Goal: Information Seeking & Learning: Learn about a topic

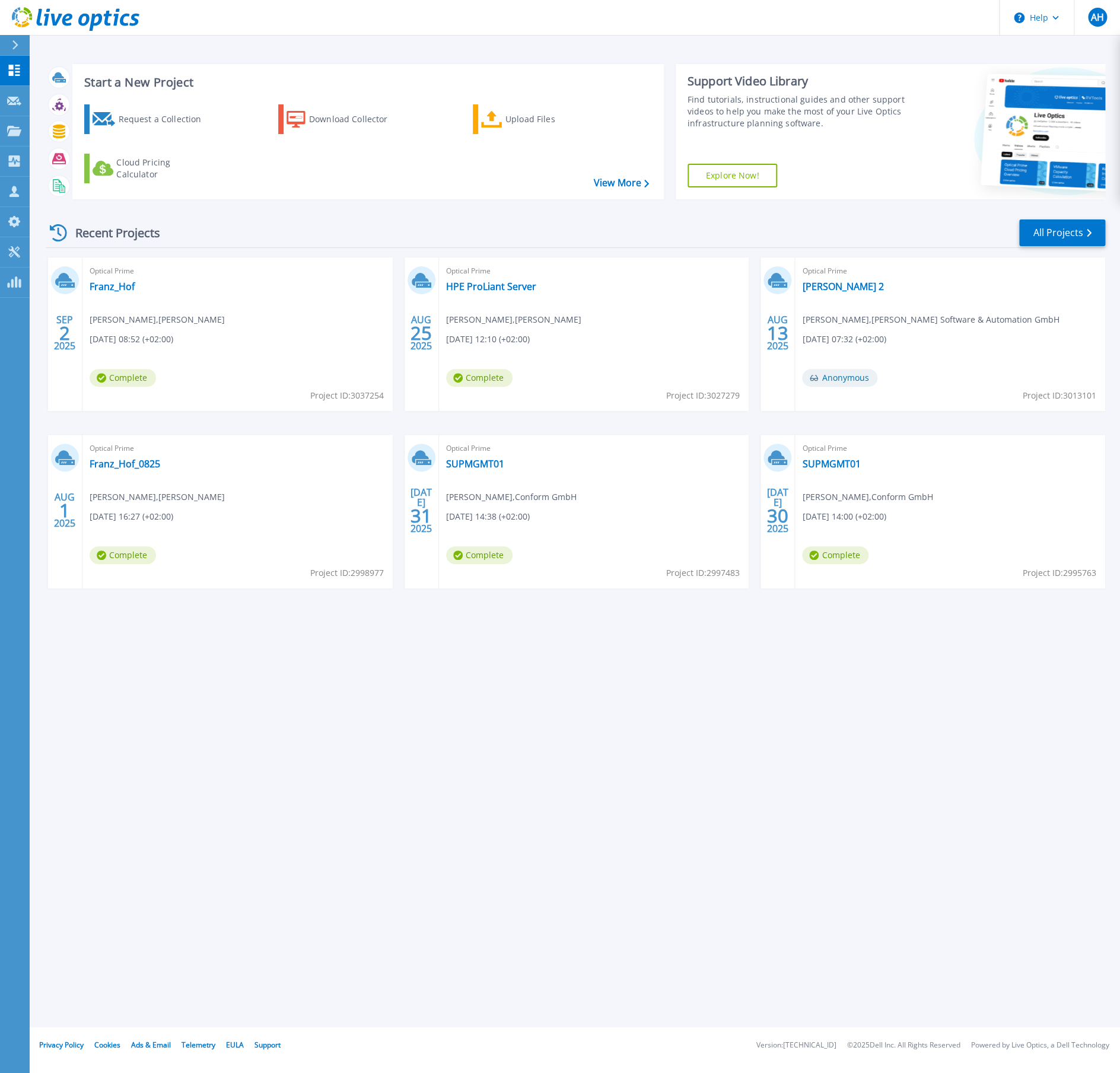
click at [439, 859] on div "Start a New Project Request a Collection Download Collector Upload Files Cloud …" at bounding box center [574, 514] width 1090 height 1027
click at [246, 854] on div "Start a New Project Request a Collection Download Collector Upload Files Cloud …" at bounding box center [574, 514] width 1090 height 1027
click at [519, 673] on div "Start a New Project Request a Collection Download Collector Upload Files Cloud …" at bounding box center [574, 514] width 1090 height 1027
click at [1072, 219] on link "All Projects" at bounding box center [1062, 233] width 86 height 26
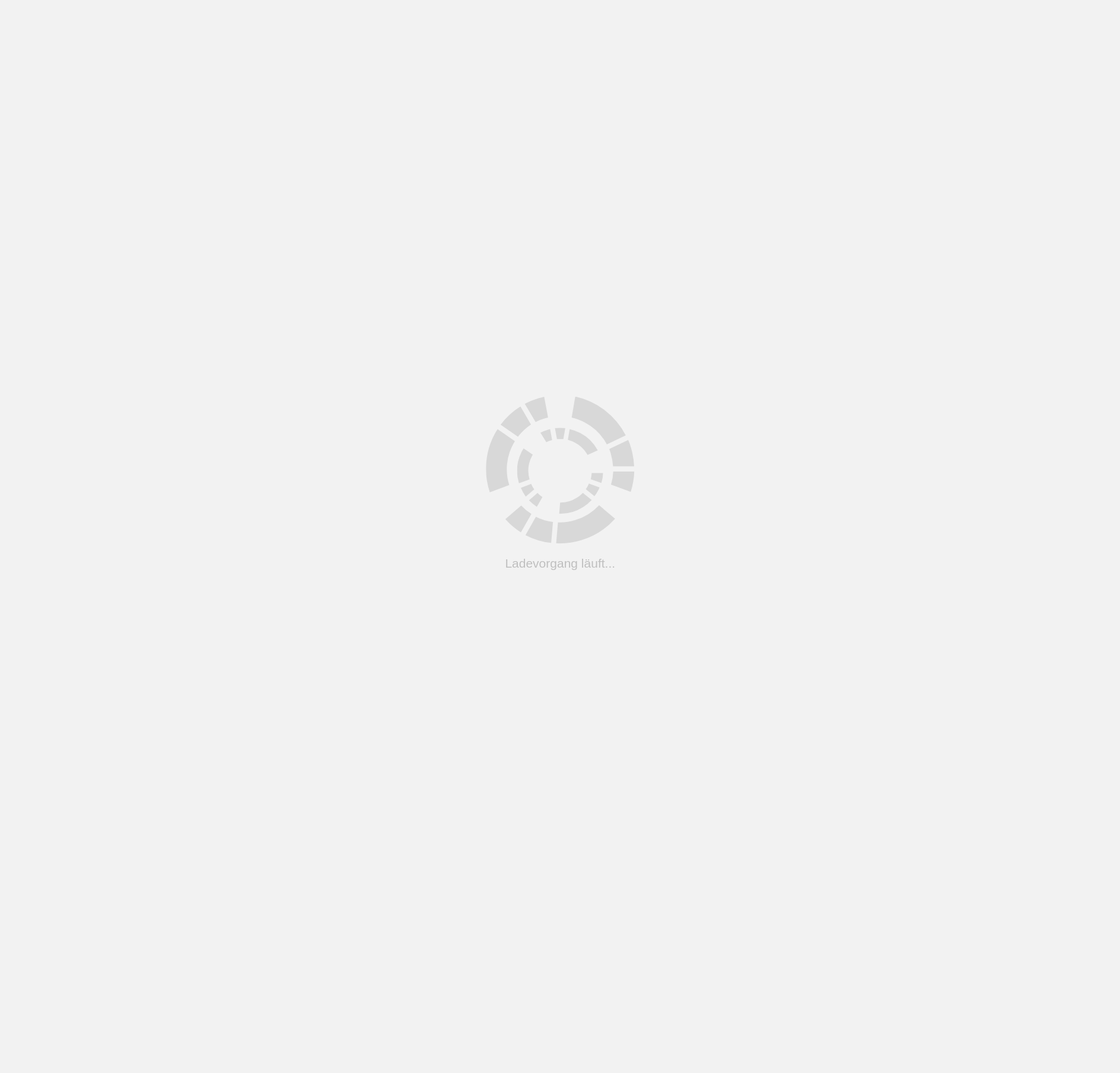
click at [623, 0] on html ".cls-1 { fill: #cecece; } .cls-1 { fill: #cecece; } Ladevorgang läuft..." at bounding box center [560, 0] width 1120 height 0
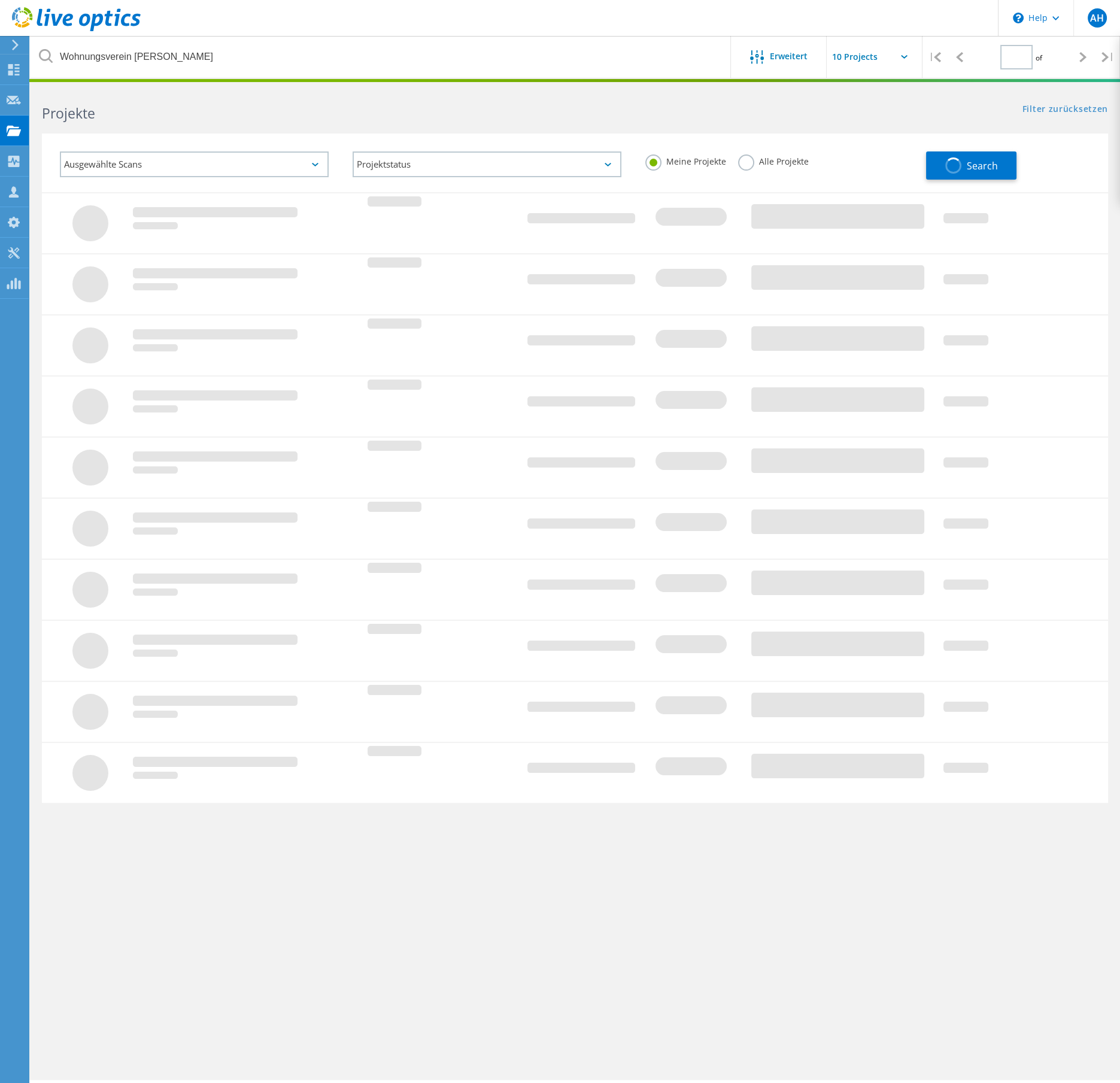
type input "1"
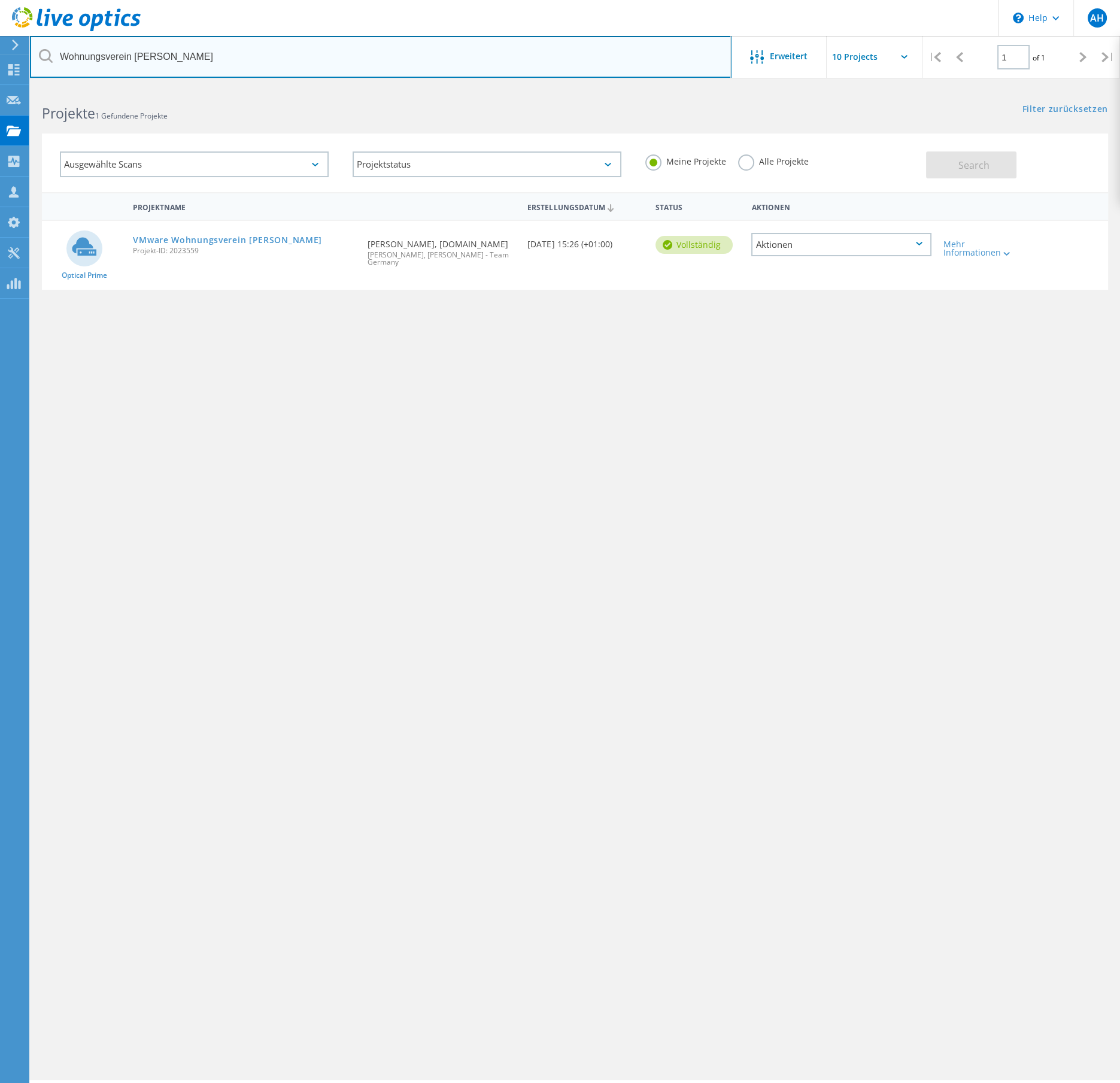
click at [191, 58] on input "Wohnungsverein [PERSON_NAME]" at bounding box center [381, 57] width 701 height 42
type input "[PERSON_NAME]"
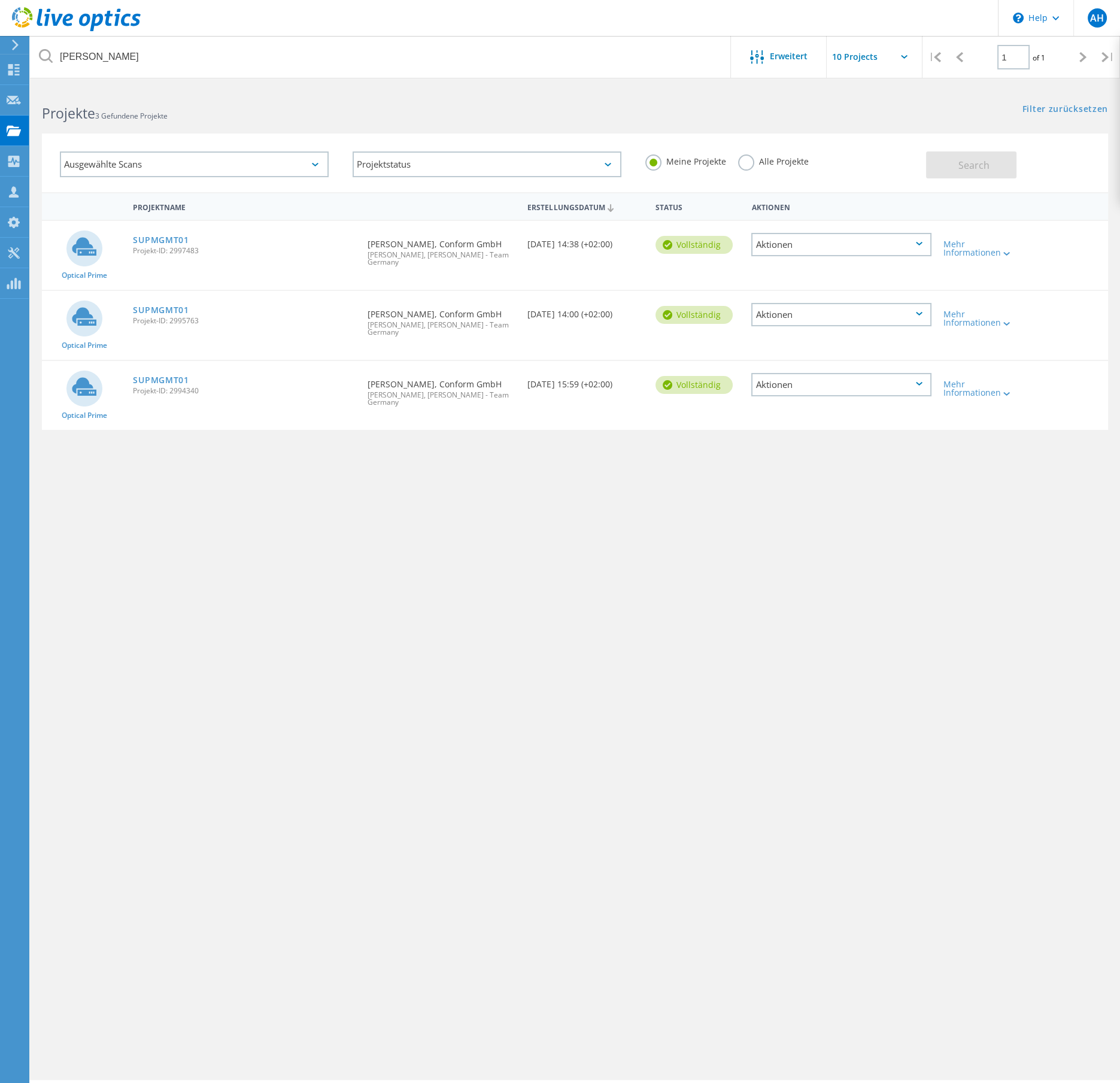
click at [550, 483] on div "Projektname Erstellungsdatum Status Aktionen Optical Prime SUPMGMT01 Projekt-ID…" at bounding box center [575, 348] width 1066 height 312
drag, startPoint x: 166, startPoint y: 237, endPoint x: 175, endPoint y: 249, distance: 15.0
click at [166, 237] on link "SUPMGMT01" at bounding box center [160, 240] width 56 height 8
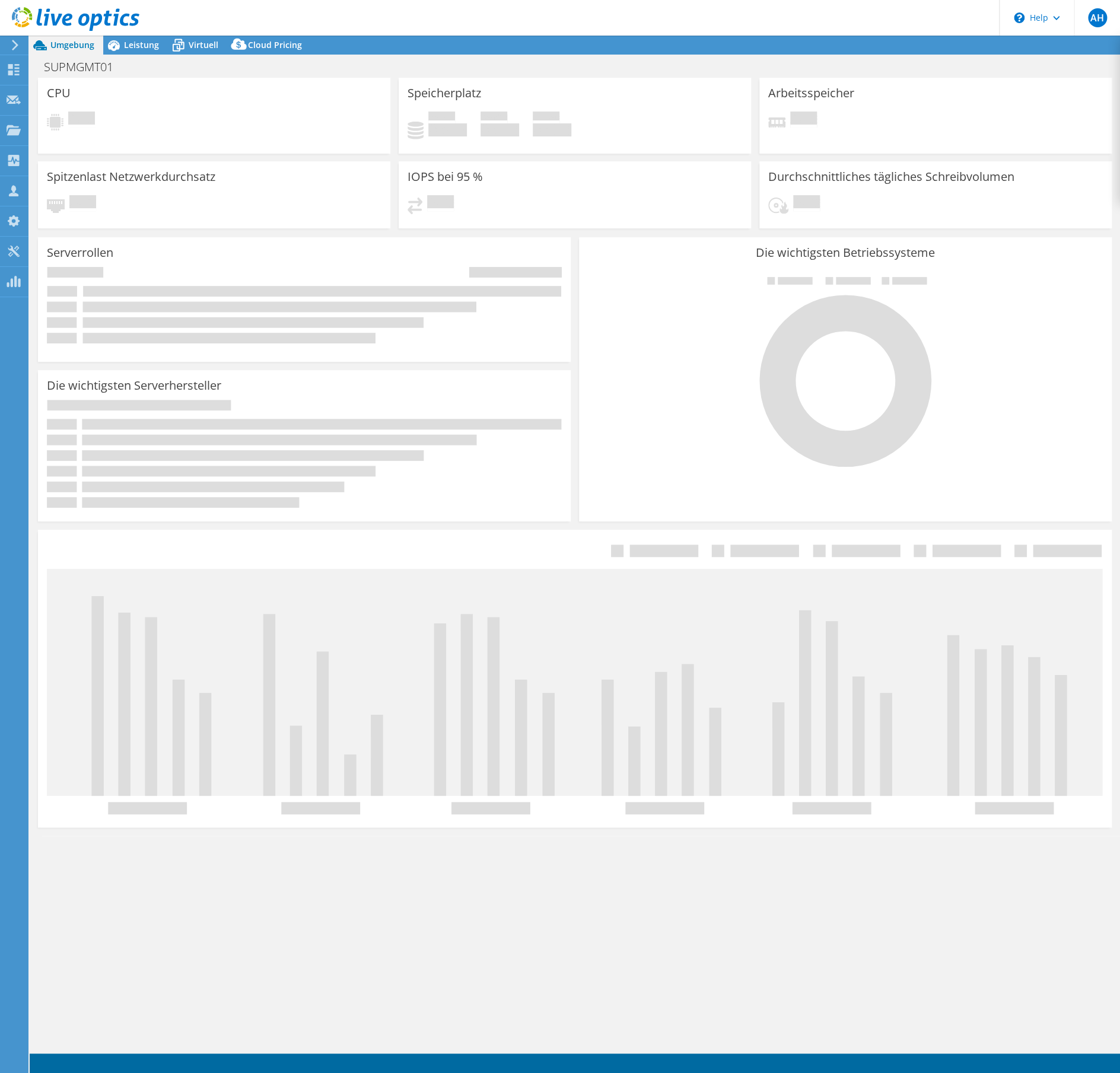
click at [551, 497] on icon at bounding box center [304, 454] width 515 height 108
select select "USD"
select select "EUFrankfurt"
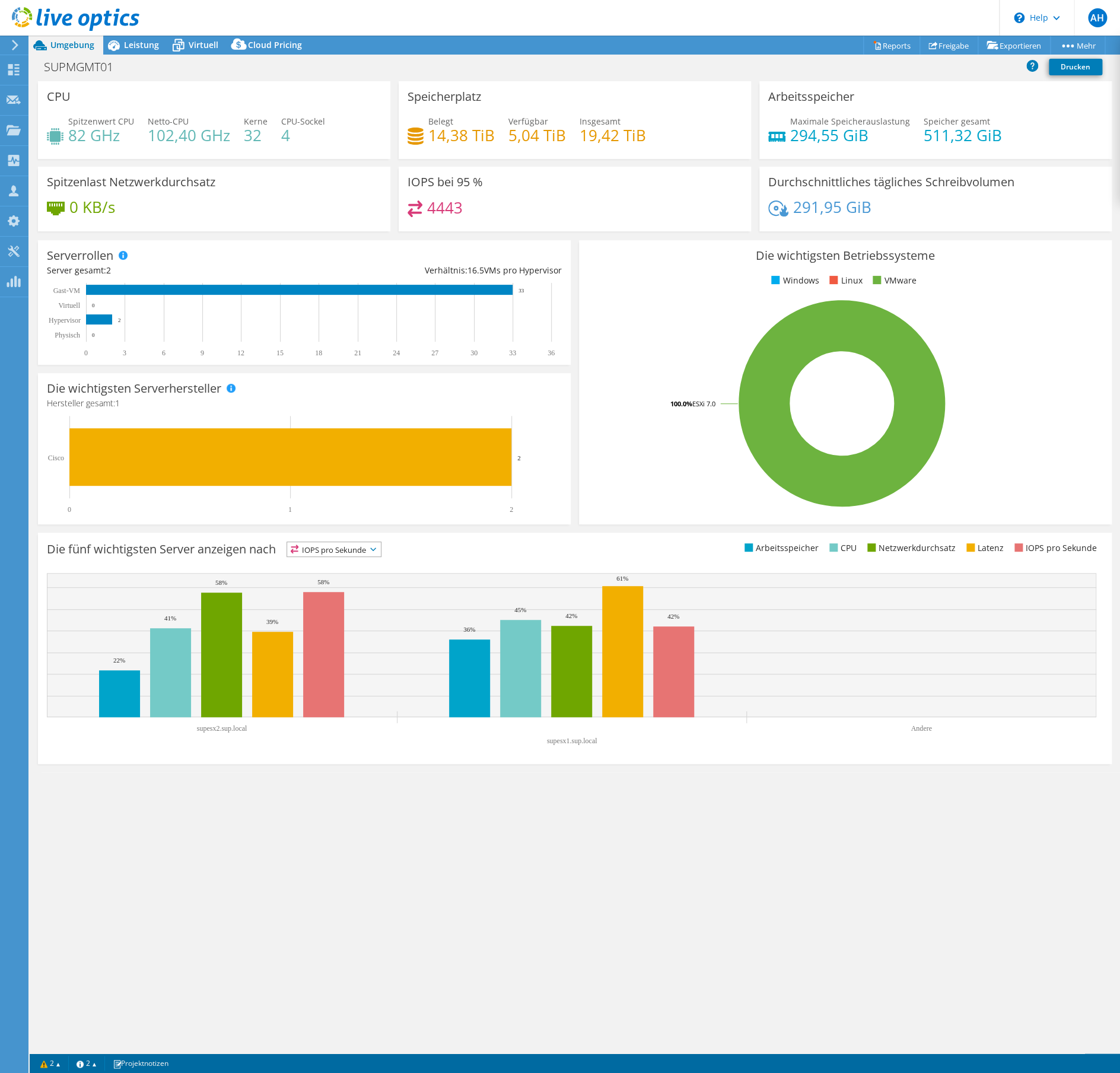
click at [392, 400] on h4 "Hersteller gesamt: 1" at bounding box center [304, 403] width 515 height 13
click at [133, 37] on div at bounding box center [70, 19] width 140 height 40
drag, startPoint x: 142, startPoint y: 46, endPoint x: 152, endPoint y: 60, distance: 17.2
click at [142, 46] on span "Leistung" at bounding box center [141, 45] width 35 height 11
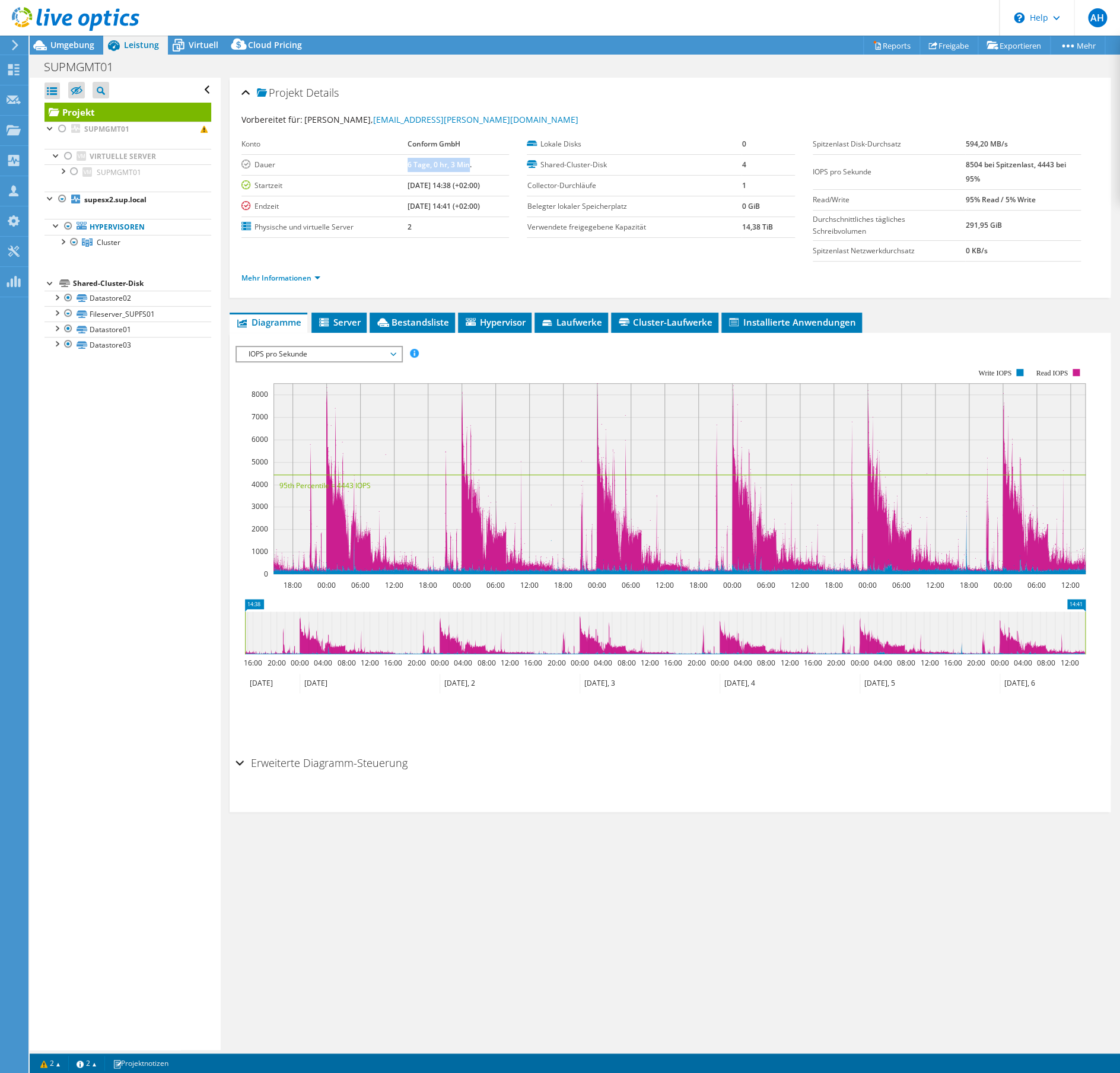
drag, startPoint x: 392, startPoint y: 163, endPoint x: 456, endPoint y: 162, distance: 64.0
click at [456, 162] on tr "Dauer 6 Tage, 0 hr, 3 Min." at bounding box center [375, 164] width 268 height 21
click at [456, 162] on b "6 Tage, 0 hr, 3 Min." at bounding box center [439, 165] width 64 height 10
click at [80, 47] on span "Umgebung" at bounding box center [72, 45] width 44 height 11
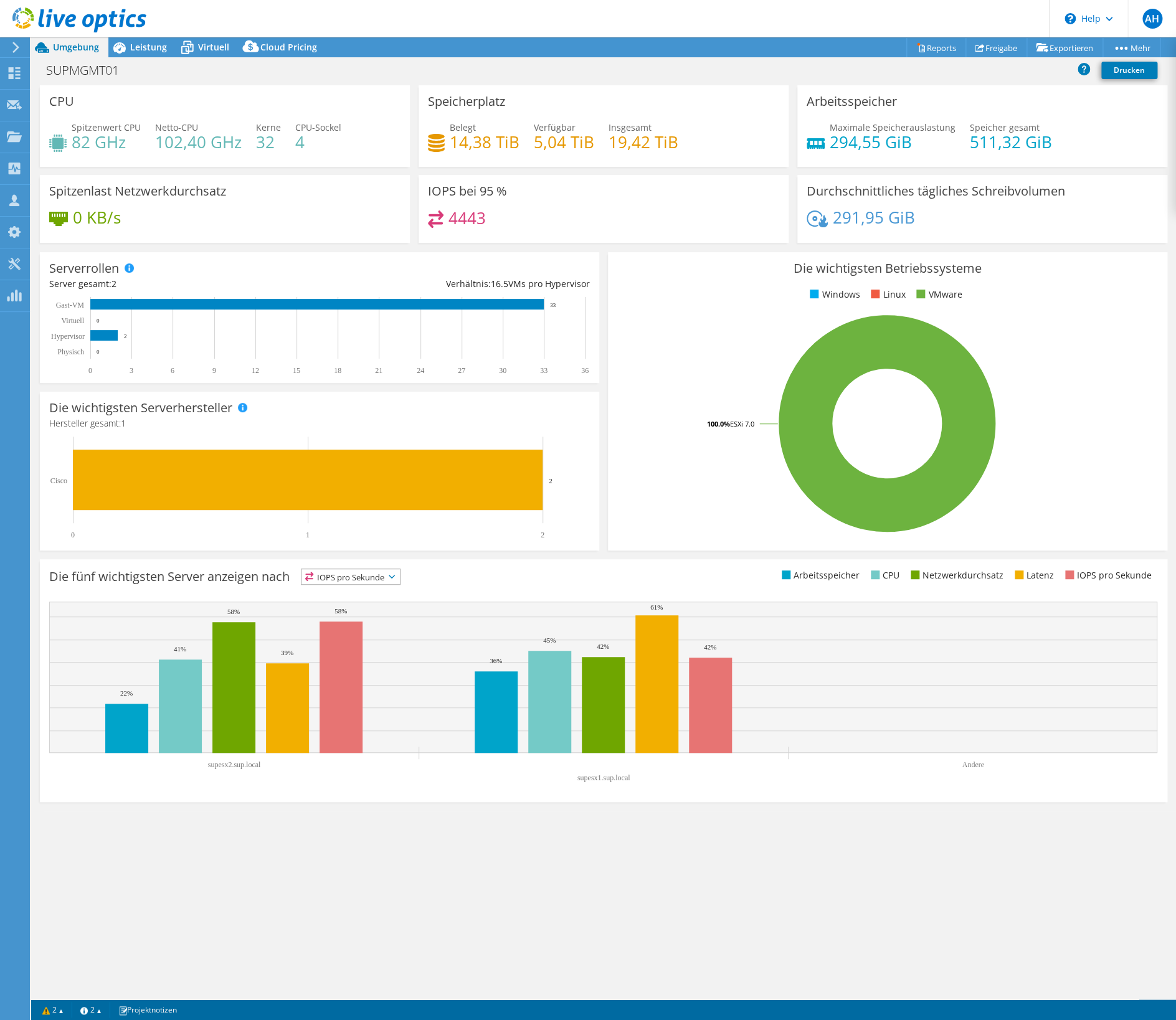
drag, startPoint x: 599, startPoint y: 936, endPoint x: 599, endPoint y: 905, distance: 31.0
click at [599, 936] on div "CPU Spitzenwert CPU 82 GHz Netto-CPU 102,40 GHz Kerne 32 CPU-Sockel 4 Speicherp…" at bounding box center [603, 542] width 1144 height 914
drag, startPoint x: 139, startPoint y: 42, endPoint x: 145, endPoint y: 55, distance: 14.3
click at [140, 42] on span "Leistung" at bounding box center [148, 47] width 37 height 12
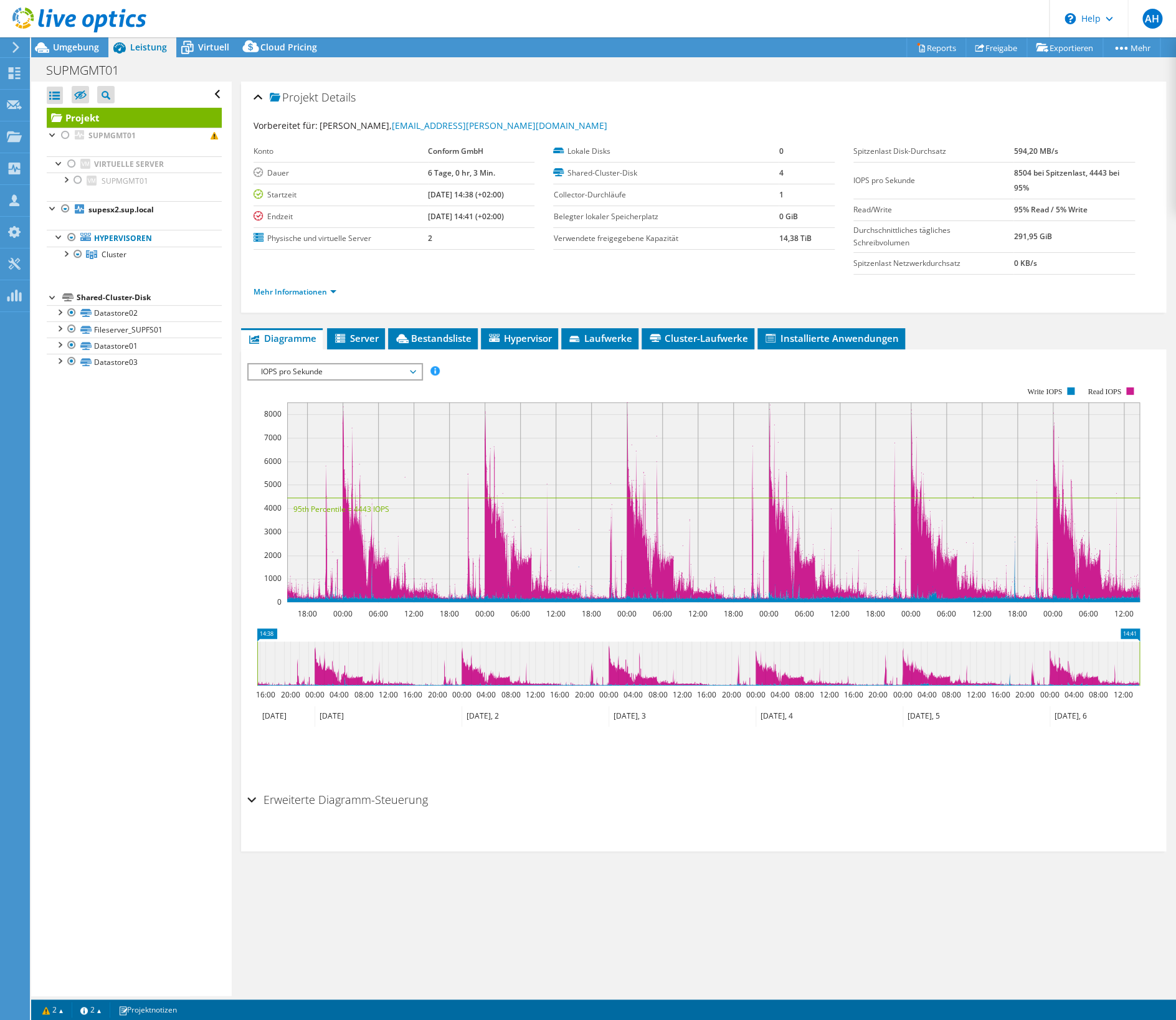
drag, startPoint x: 396, startPoint y: 371, endPoint x: 396, endPoint y: 379, distance: 8.0
click at [396, 378] on div "IOPS pro Sekunde IOPS pro Sekunde Disk-Durchsatz IO-Size Latenz Queue-Depth CPU…" at bounding box center [335, 371] width 176 height 17
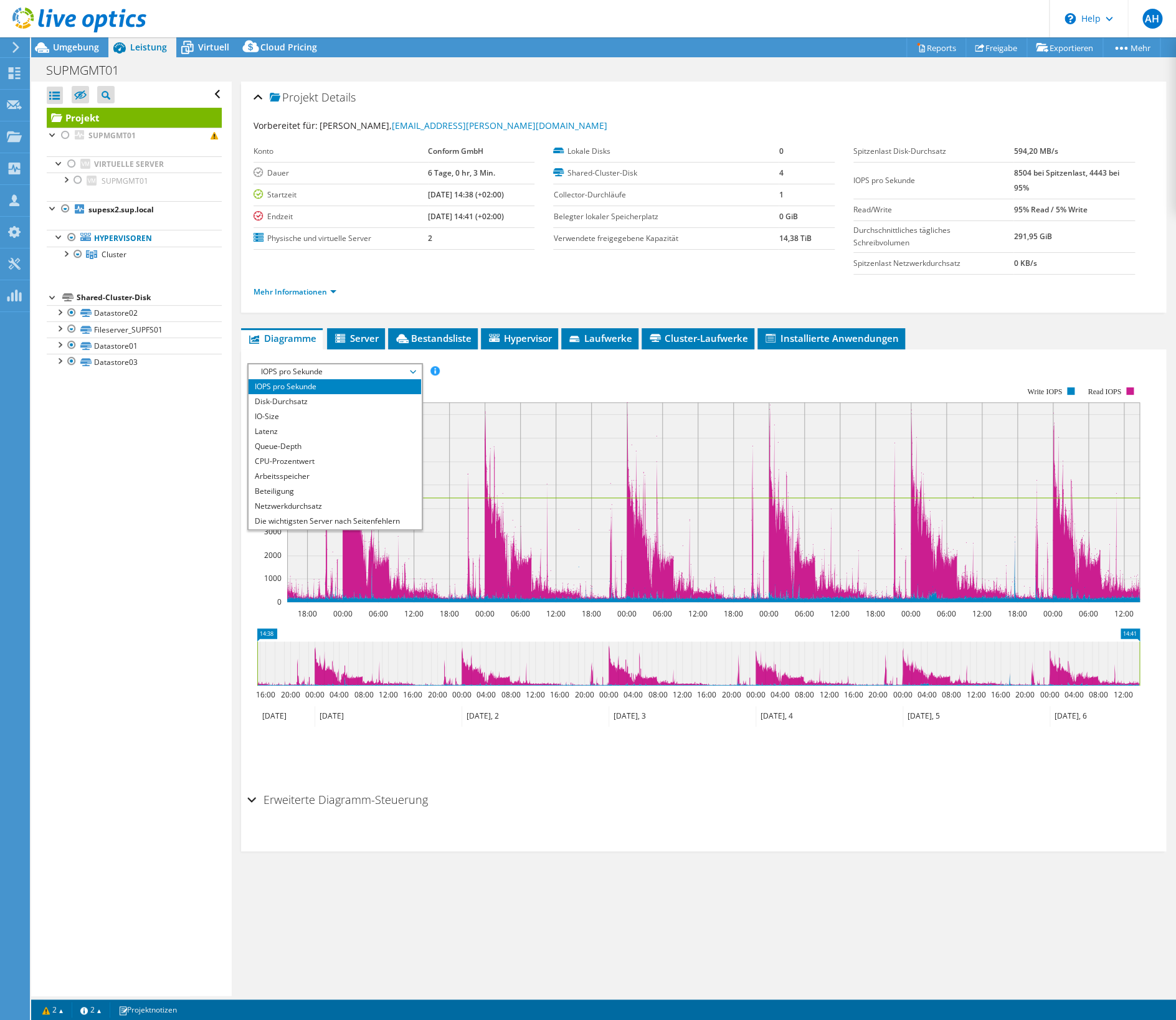
click at [631, 878] on div "Projekt Details Vorbereitet für: Karsten Gerwing, karsten.gerwing@schendel-pawl…" at bounding box center [703, 538] width 944 height 914
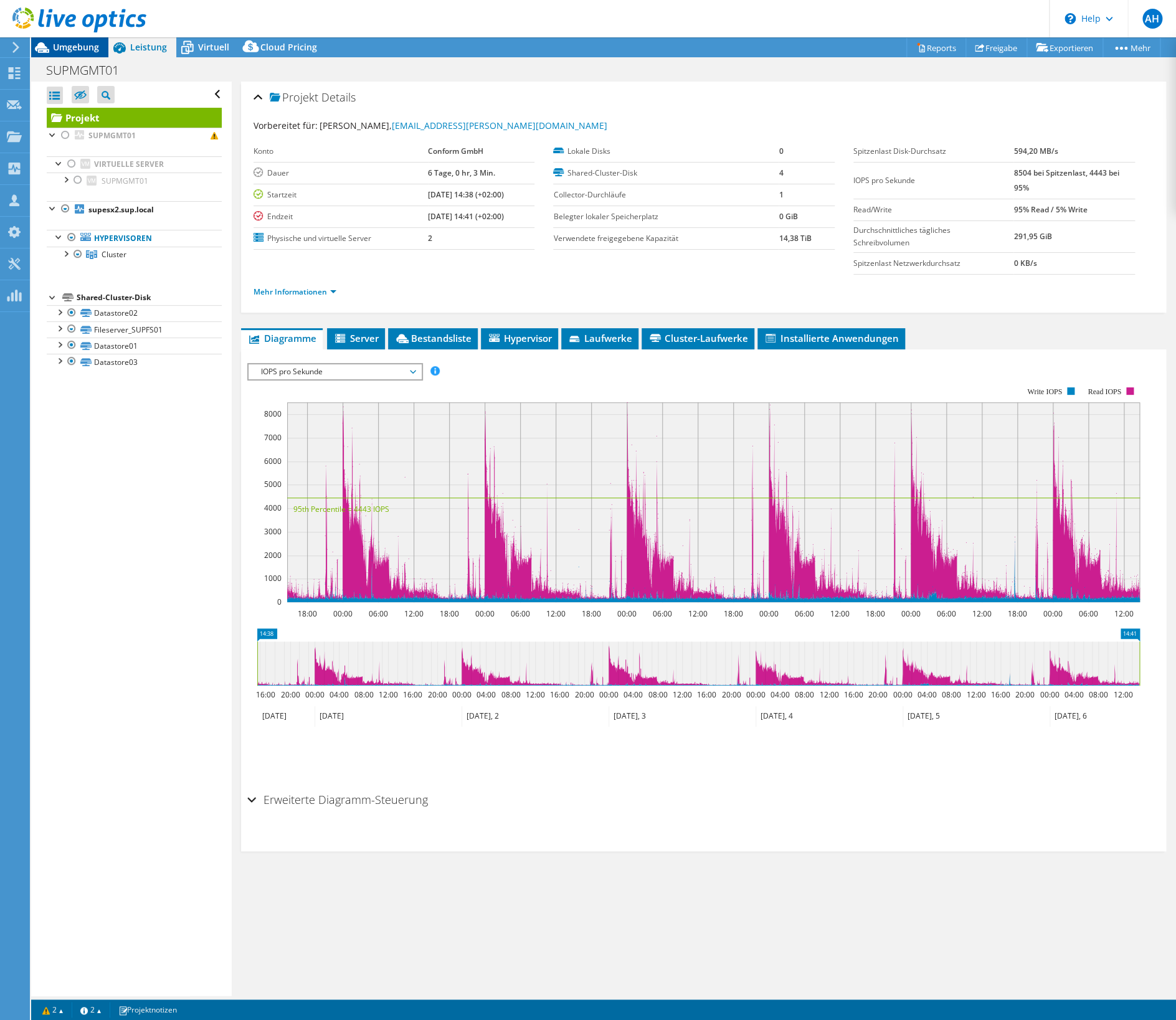
click at [82, 49] on span "Umgebung" at bounding box center [76, 47] width 46 height 12
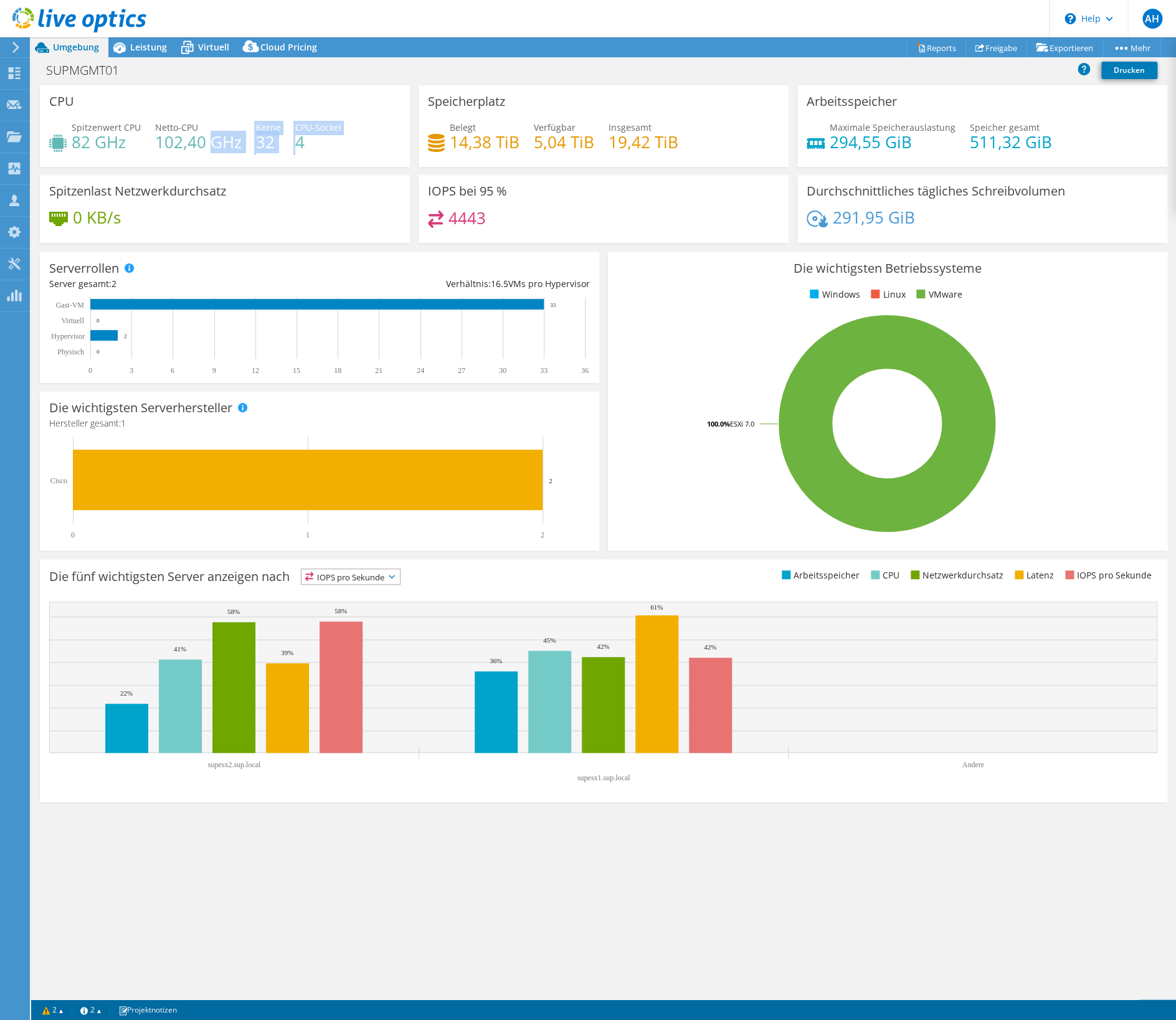
drag, startPoint x: 295, startPoint y: 150, endPoint x: 210, endPoint y: 135, distance: 86.3
click at [210, 135] on div "Spitzenwert CPU 82 GHz Netto-CPU 102,40 GHz Kerne 32 CPU-Sockel 4" at bounding box center [225, 141] width 351 height 40
click at [315, 156] on div "Spitzenwert CPU 82 GHz Netto-CPU 102,40 GHz Kerne 32 CPU-Sockel 4" at bounding box center [225, 141] width 351 height 40
drag, startPoint x: 199, startPoint y: 52, endPoint x: 217, endPoint y: 61, distance: 20.1
click at [200, 52] on div "Virtuell" at bounding box center [207, 48] width 62 height 20
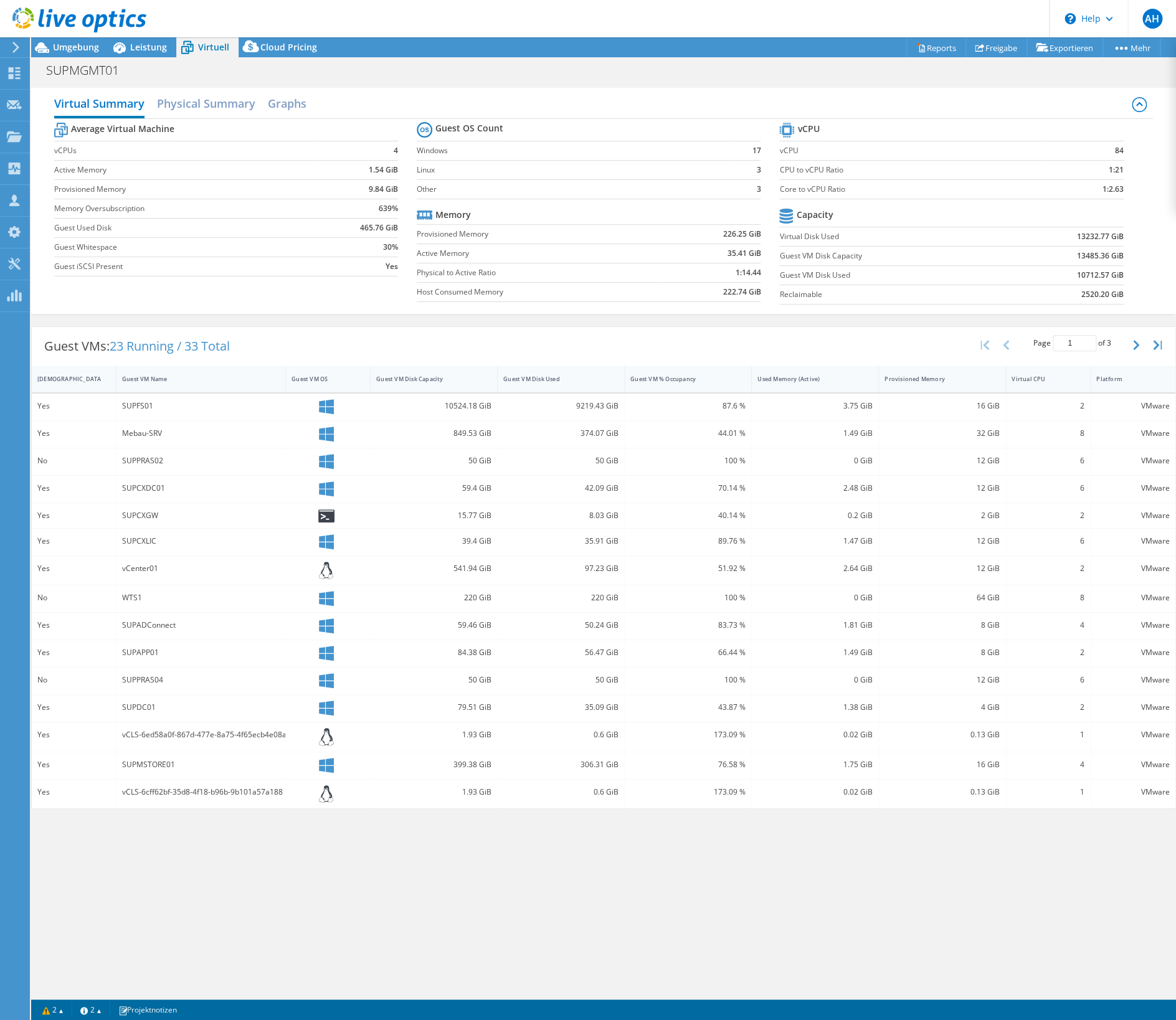
drag, startPoint x: 1075, startPoint y: 227, endPoint x: 1097, endPoint y: 213, distance: 26.1
click at [1078, 225] on tbody "Capacity Virtual Disk Used 13232.77 GiB Guest VM Disk Capacity 13485.36 GiB Gue…" at bounding box center [950, 255] width 344 height 99
drag, startPoint x: 1125, startPoint y: 187, endPoint x: 815, endPoint y: 183, distance: 310.0
click at [815, 183] on section "vCPU vCPU 84 CPU to vCPU Ratio 1:21 Core to vCPU Ratio 1:2.63 Capacity Virtual …" at bounding box center [960, 215] width 362 height 191
click at [818, 184] on label "Core to vCPU Ratio" at bounding box center [911, 189] width 265 height 13
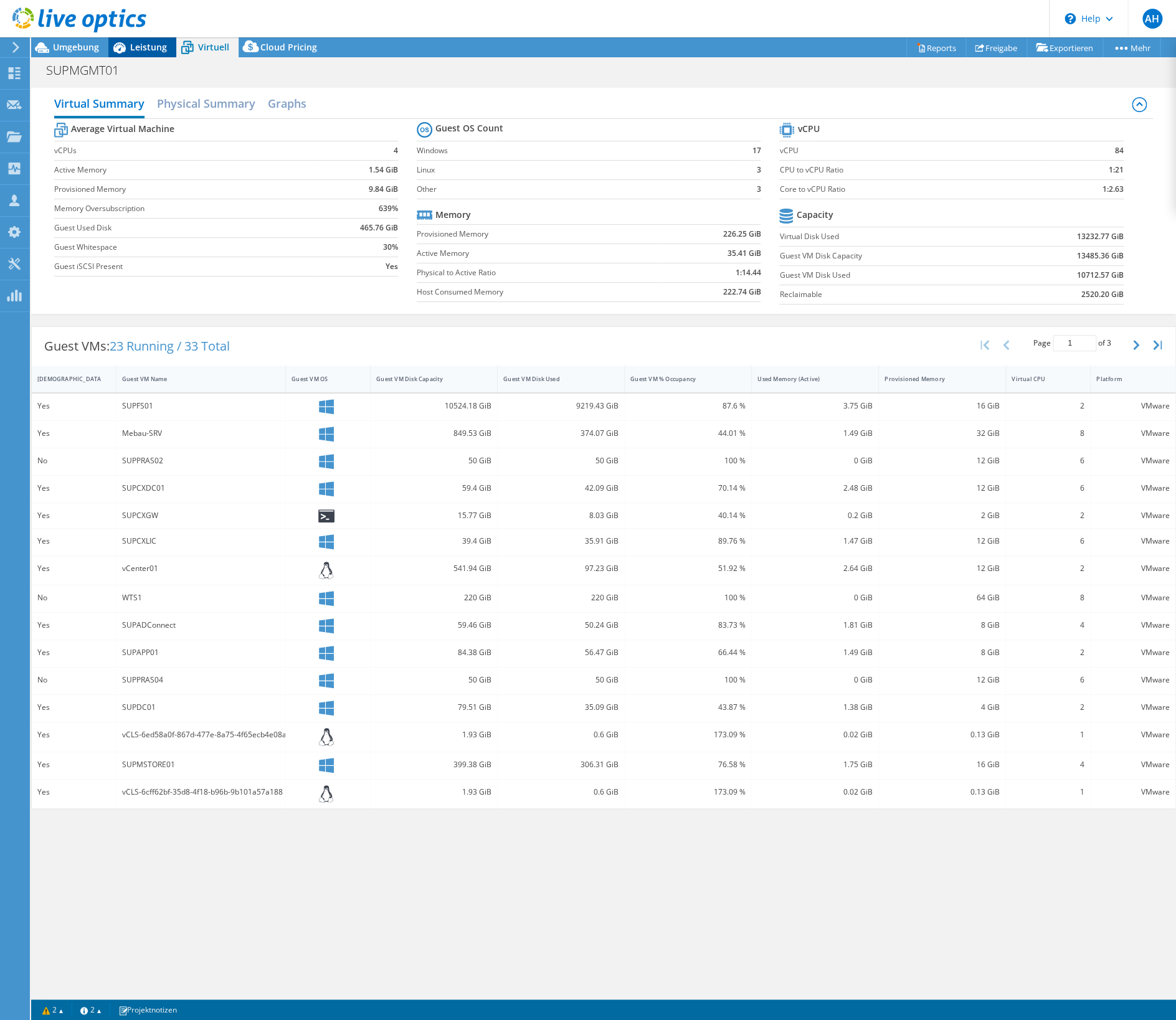
click at [141, 42] on span "Leistung" at bounding box center [148, 47] width 37 height 12
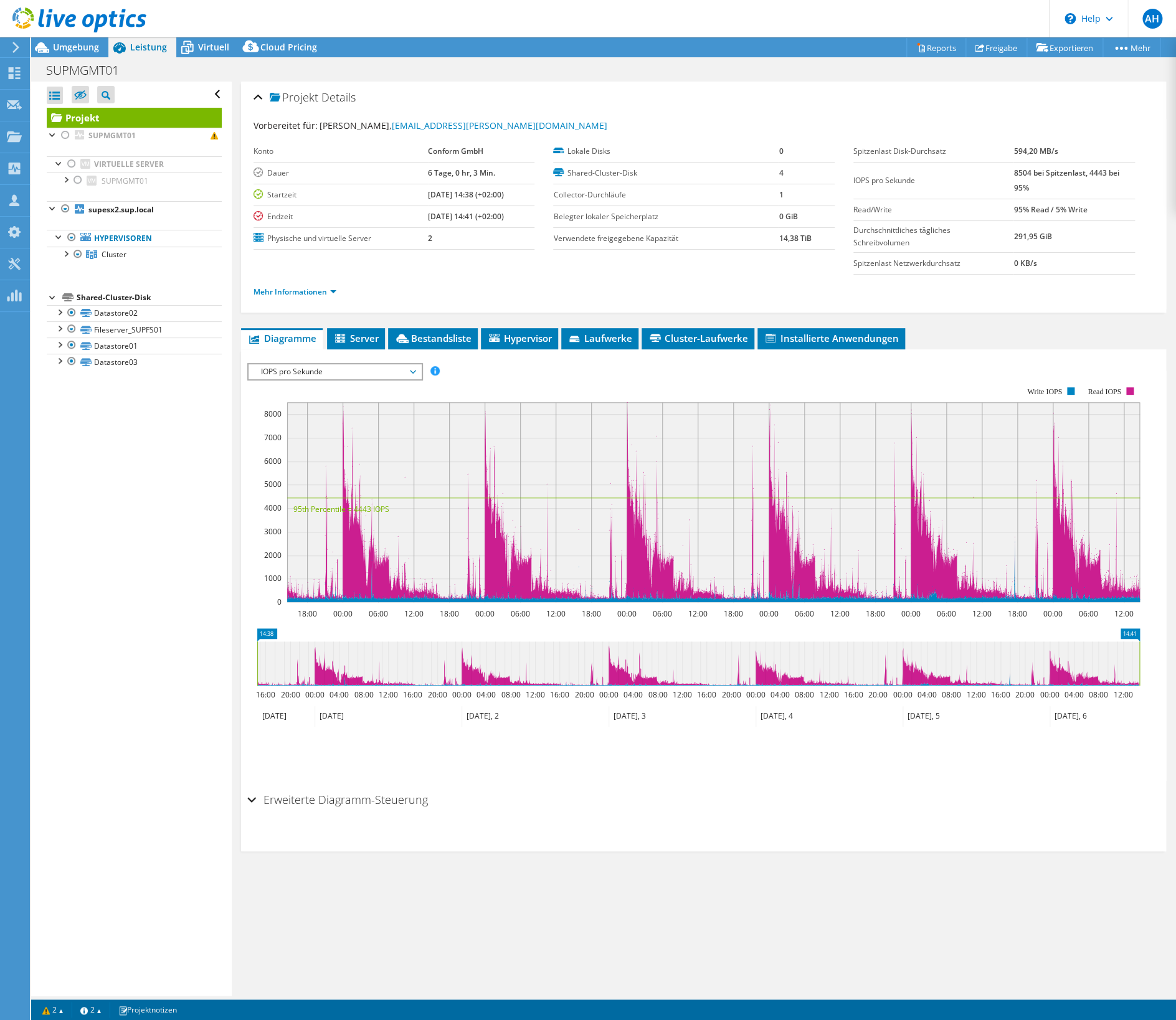
click at [347, 377] on span "IOPS pro Sekunde" at bounding box center [335, 371] width 160 height 15
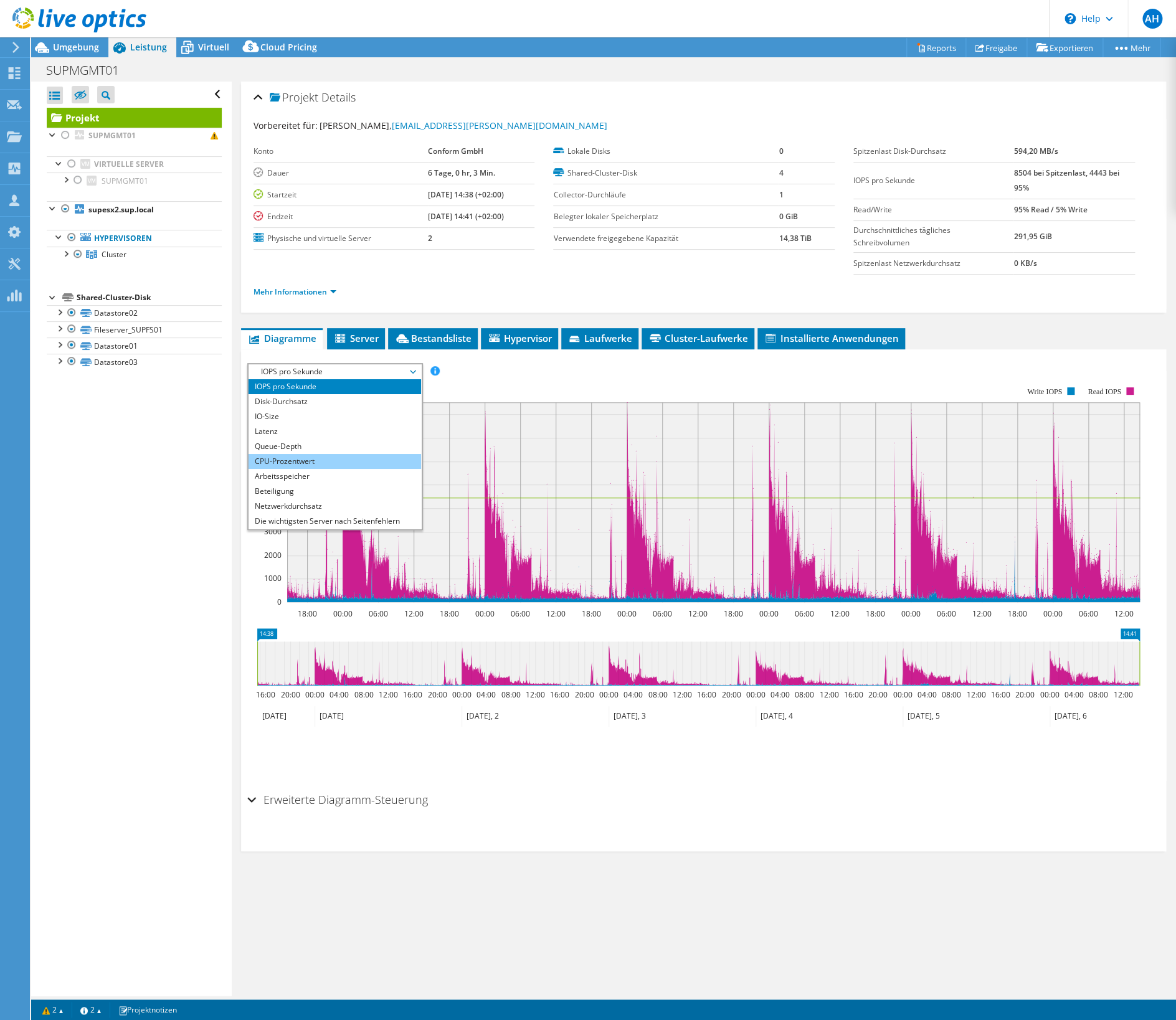
drag, startPoint x: 296, startPoint y: 457, endPoint x: 323, endPoint y: 456, distance: 27.0
click at [296, 457] on li "CPU-Prozentwert" at bounding box center [335, 461] width 172 height 15
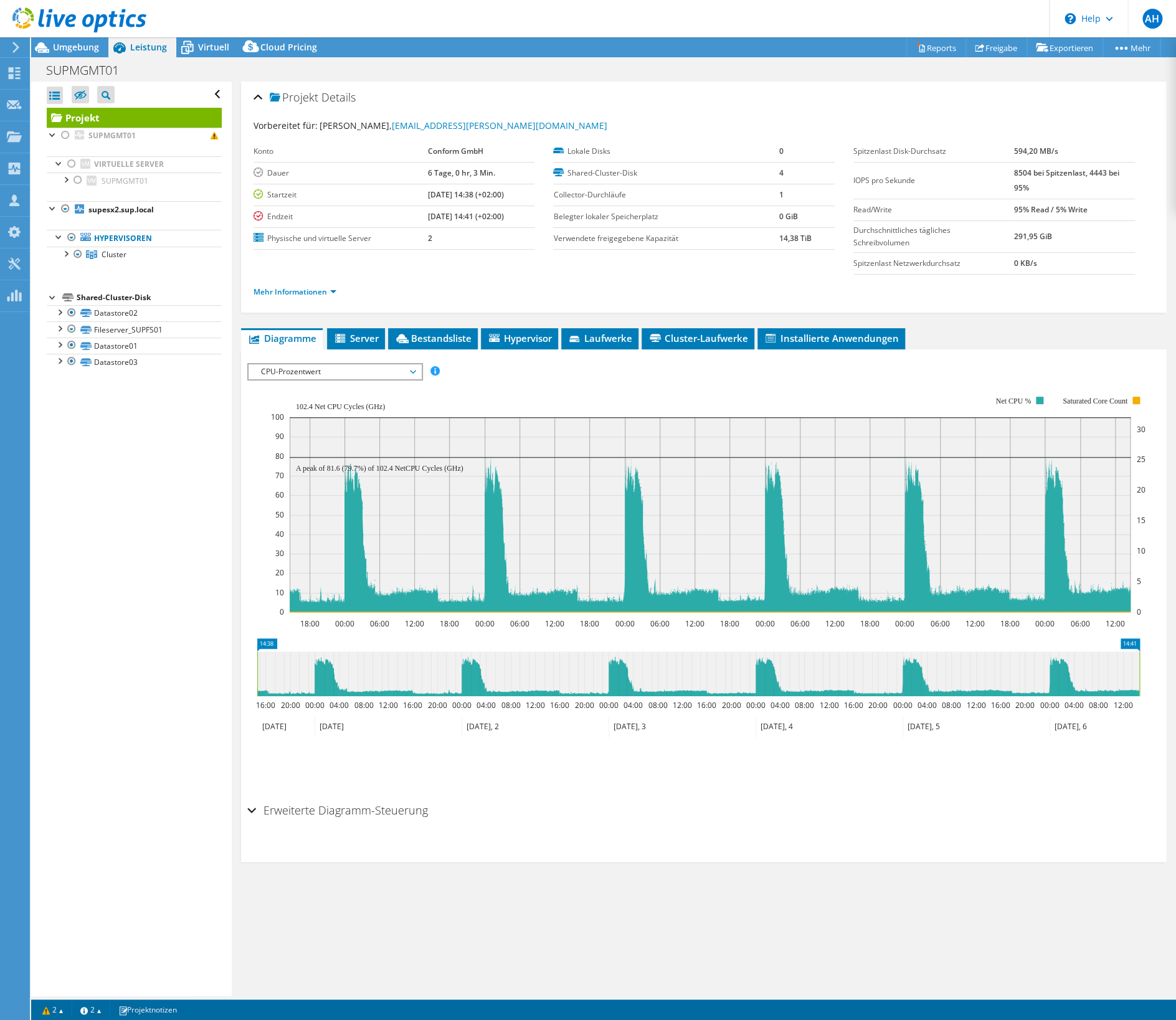
click at [66, 37] on div at bounding box center [73, 20] width 147 height 42
click at [62, 49] on span "Umgebung" at bounding box center [76, 47] width 46 height 12
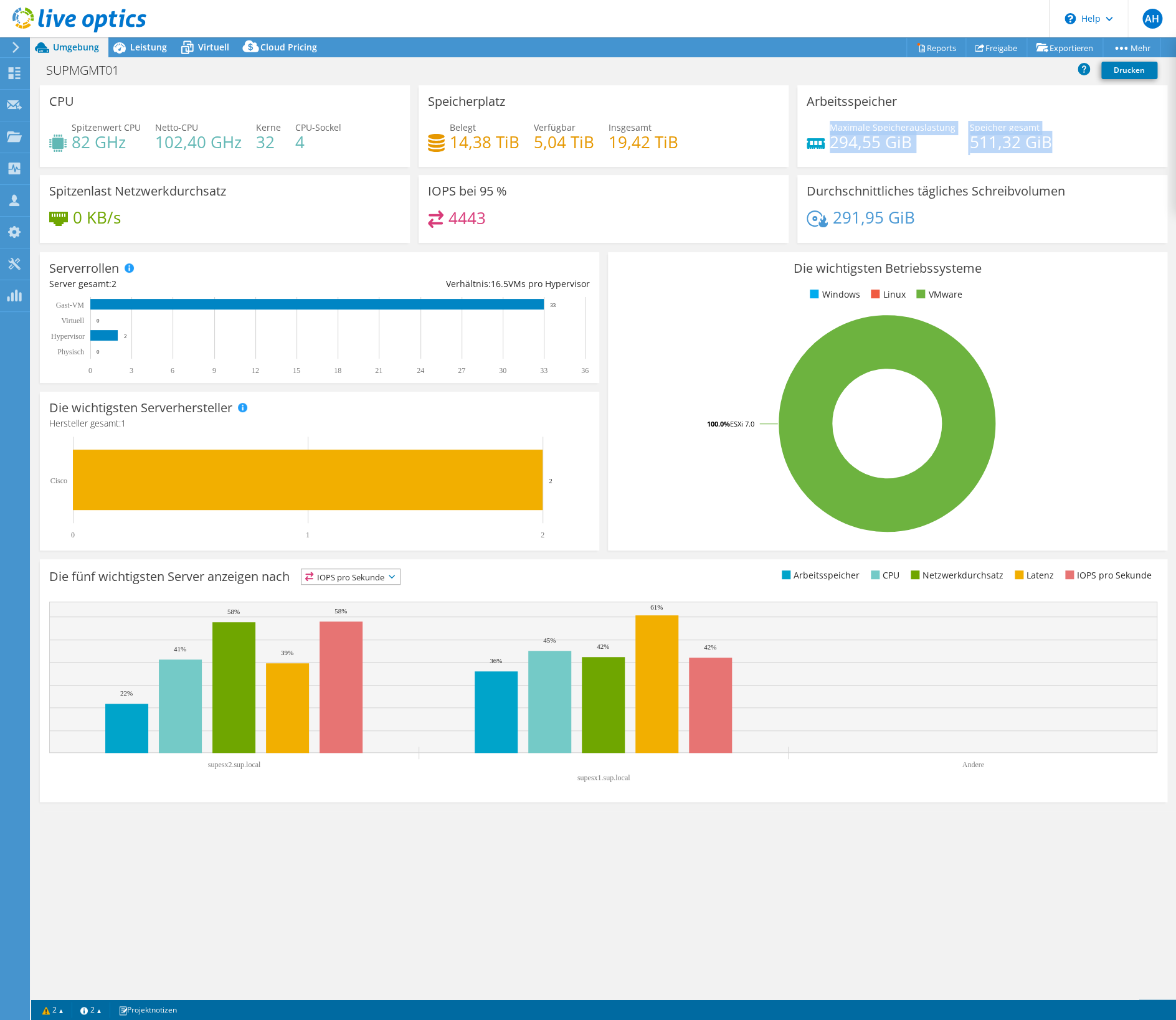
drag, startPoint x: 831, startPoint y: 128, endPoint x: 1012, endPoint y: 160, distance: 183.8
click at [1012, 160] on div "Maximale Speicherauslastung 294,55 GiB Speicher gesamt 511,32 GiB" at bounding box center [982, 141] width 351 height 40
drag, startPoint x: 1028, startPoint y: 154, endPoint x: 842, endPoint y: 137, distance: 186.8
click at [842, 137] on div "Maximale Speicherauslastung 294,55 GiB Speicher gesamt 511,32 GiB" at bounding box center [982, 141] width 351 height 40
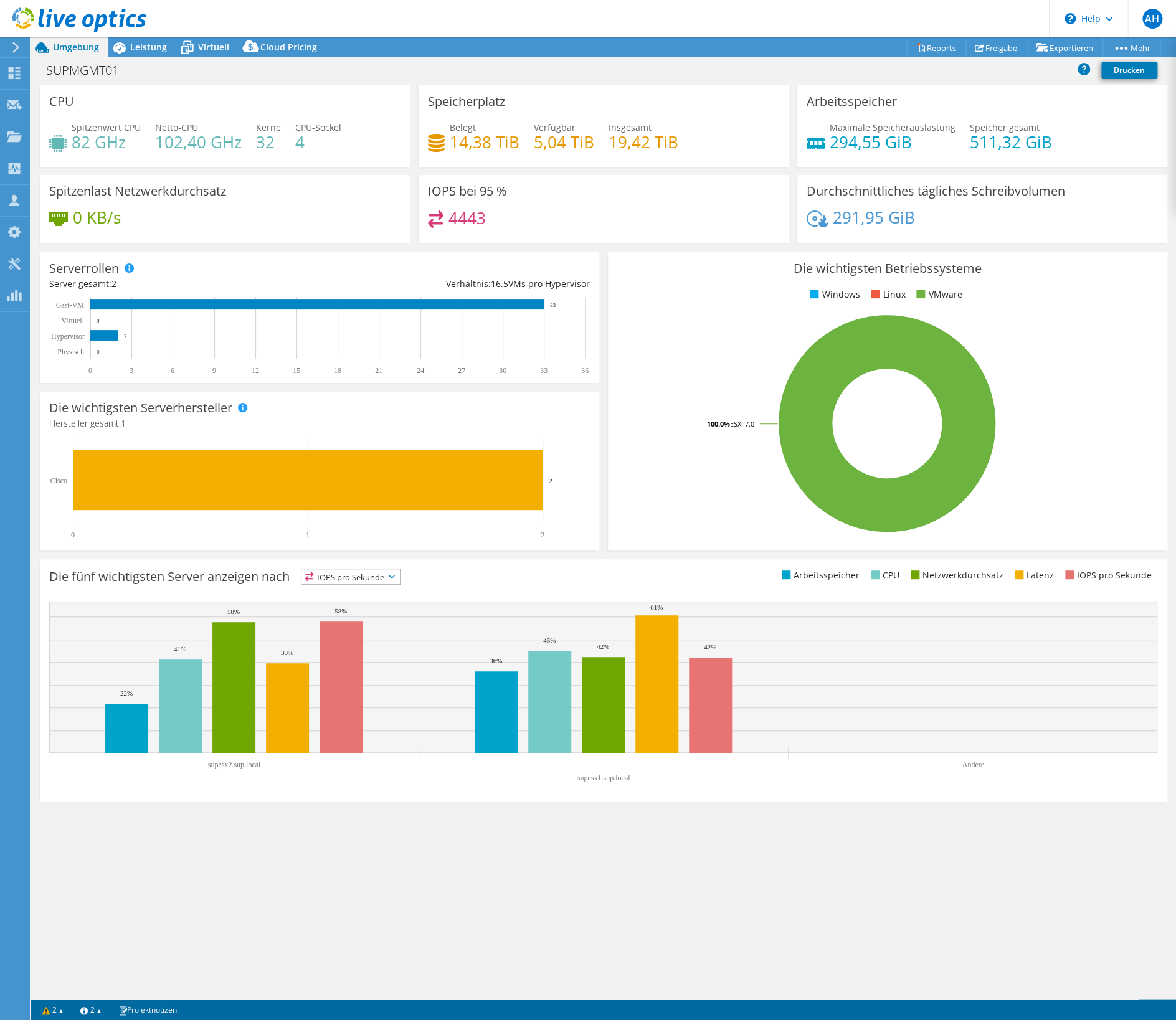
click at [581, 226] on div "4443" at bounding box center [603, 224] width 351 height 27
drag, startPoint x: 464, startPoint y: 125, endPoint x: 675, endPoint y: 154, distance: 213.0
click at [675, 154] on div "Belegt 14,38 TiB Verfügbar 5,04 TiB Insgesamt 19,42 TiB" at bounding box center [603, 141] width 351 height 40
drag, startPoint x: 683, startPoint y: 154, endPoint x: 449, endPoint y: 110, distance: 238.1
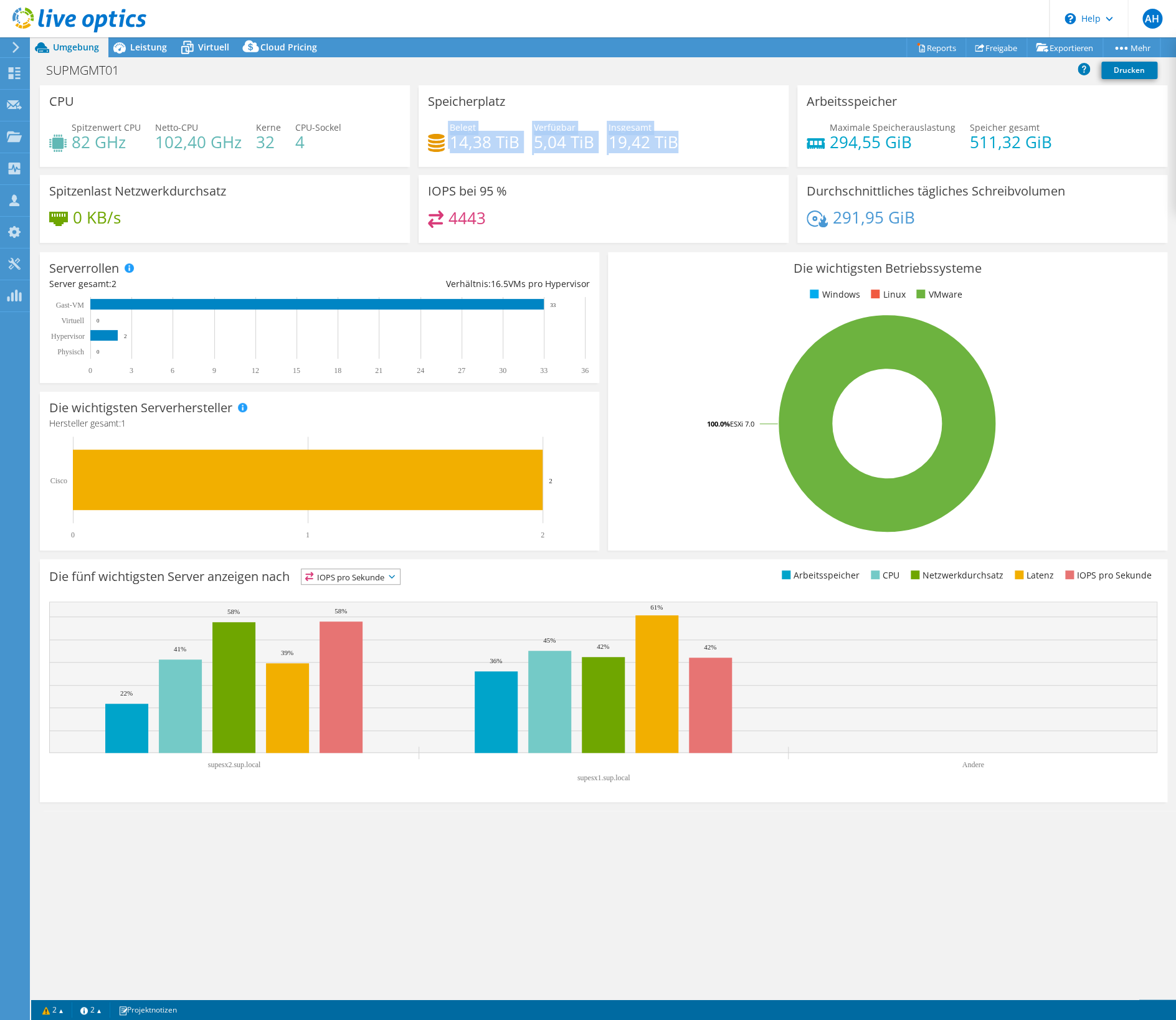
click at [449, 110] on div "Speicherplatz Belegt 14,38 TiB Verfügbar 5,04 TiB Insgesamt 19,42 TiB" at bounding box center [603, 126] width 370 height 82
click at [154, 50] on span "Leistung" at bounding box center [148, 47] width 37 height 12
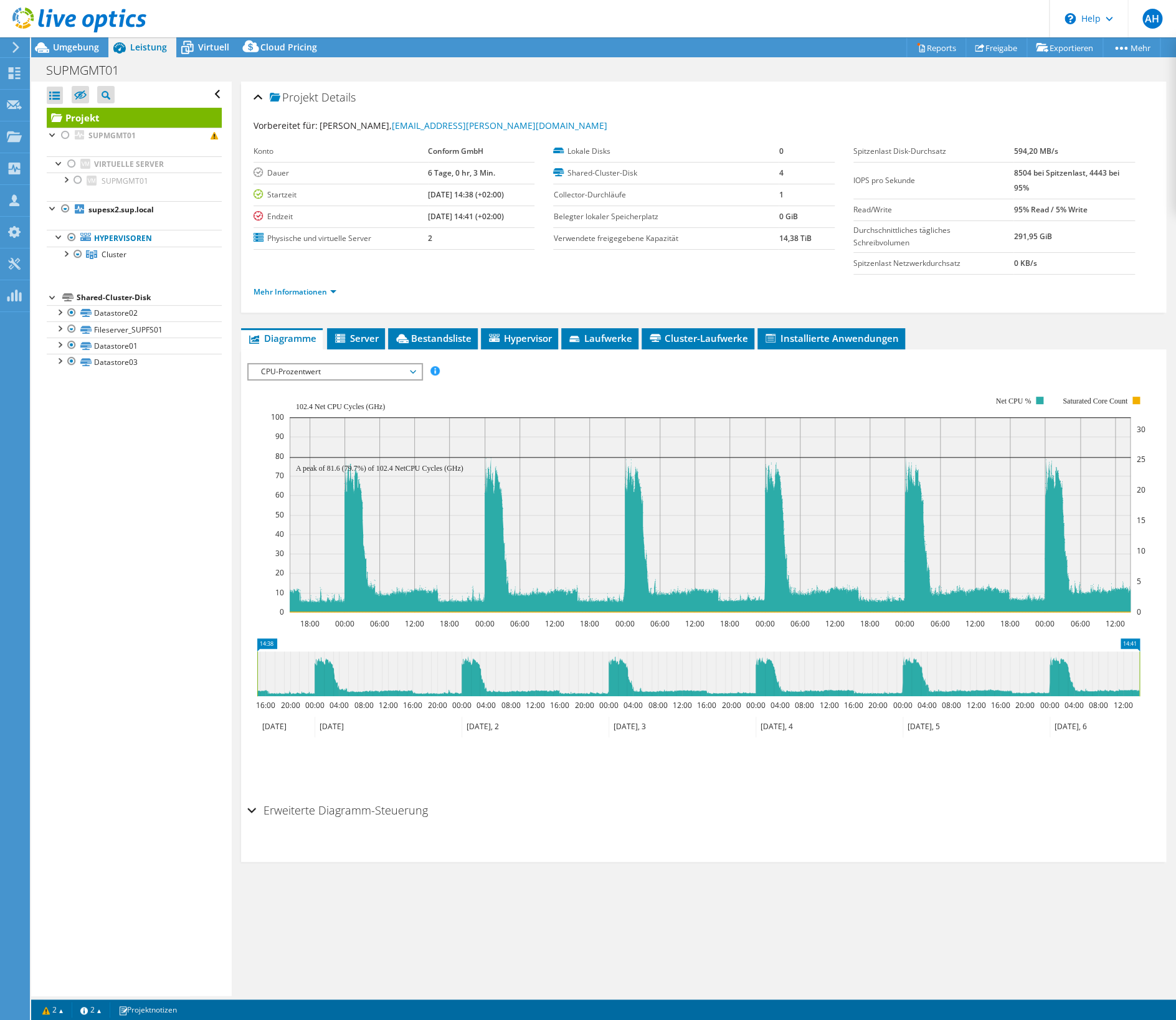
drag, startPoint x: 218, startPoint y: 48, endPoint x: 211, endPoint y: 63, distance: 16.6
click at [218, 48] on span "Virtuell" at bounding box center [213, 47] width 31 height 12
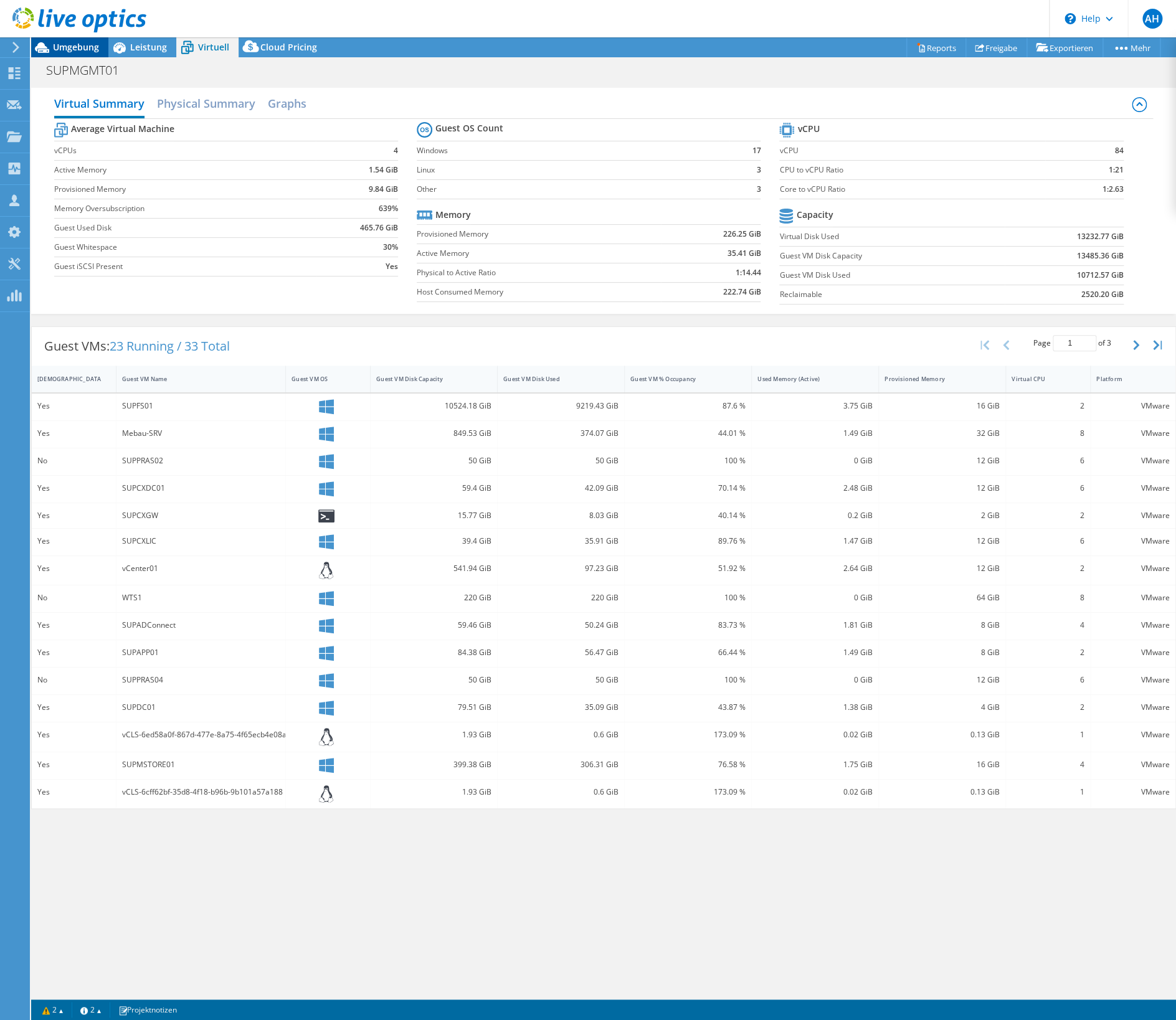
click at [74, 55] on div "Umgebung" at bounding box center [69, 48] width 77 height 20
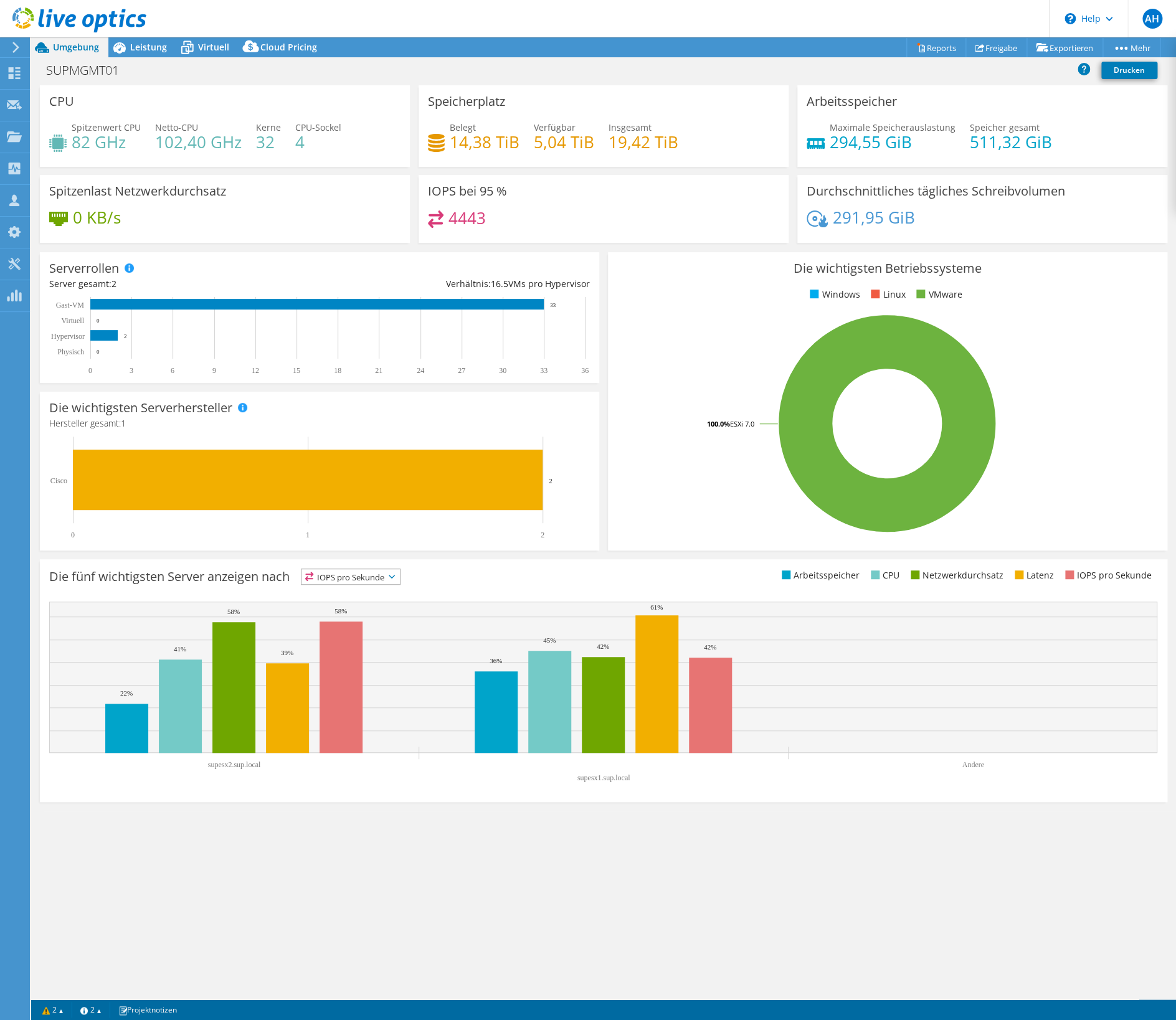
click at [741, 798] on div "Die fünf wichtigsten Server anzeigen nach IOPS pro Sekunde IOPS pro Sekunde" at bounding box center [603, 680] width 1127 height 243
drag, startPoint x: 901, startPoint y: 822, endPoint x: 819, endPoint y: 812, distance: 82.6
click at [898, 823] on div "CPU Spitzenwert CPU 82 GHz Netto-CPU 102,40 GHz Kerne 32 CPU-Sockel 4 Speicherp…" at bounding box center [603, 542] width 1144 height 914
drag, startPoint x: 541, startPoint y: 878, endPoint x: 420, endPoint y: 810, distance: 138.8
click at [536, 876] on div "CPU Spitzenwert CPU 82 GHz Netto-CPU 102,40 GHz Kerne 32 CPU-Sockel 4 Speicherp…" at bounding box center [603, 542] width 1144 height 914
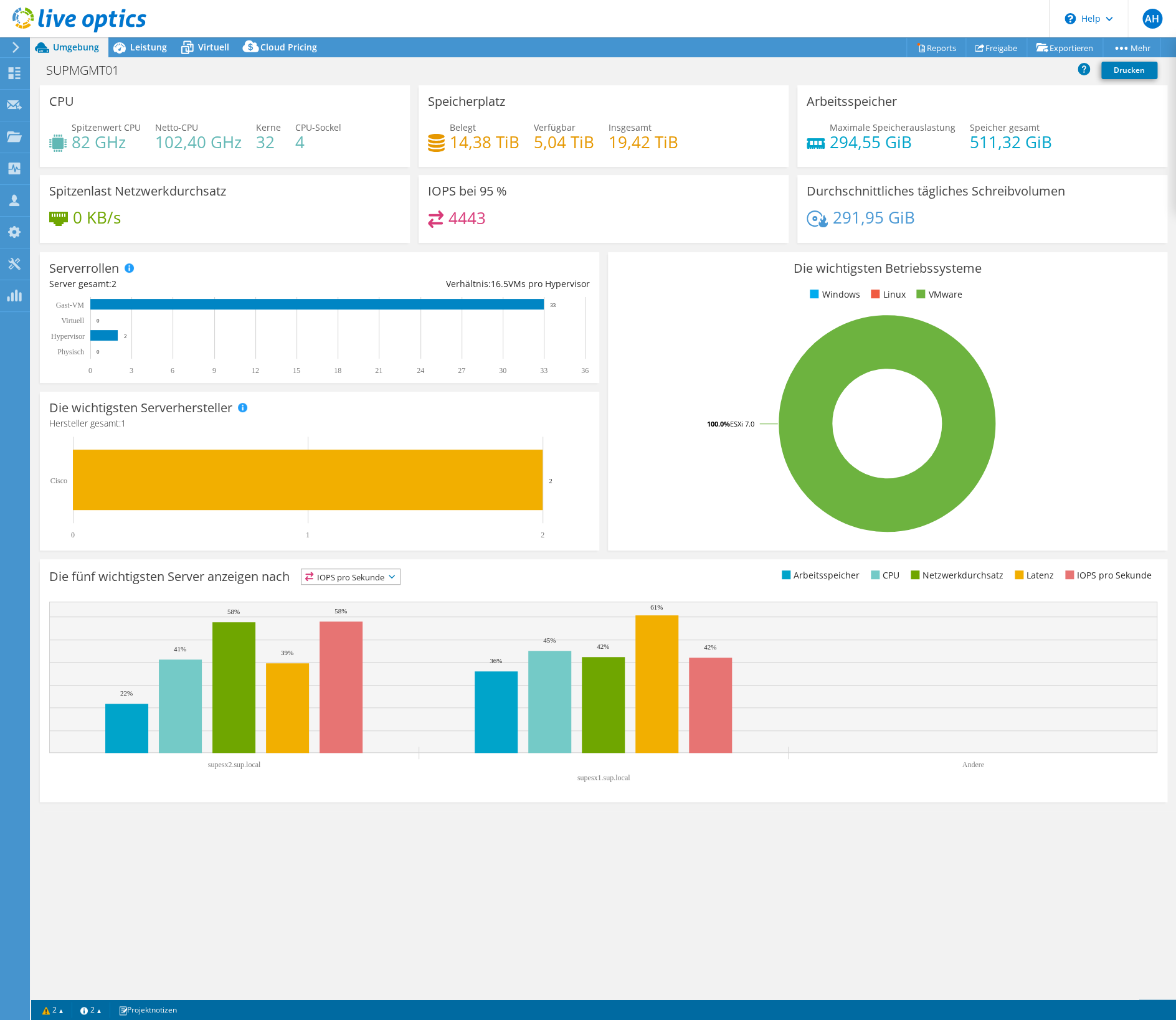
click at [182, 201] on div "Spitzenlast Netzwerkdurchsatz 0 KB/s" at bounding box center [224, 208] width 370 height 68
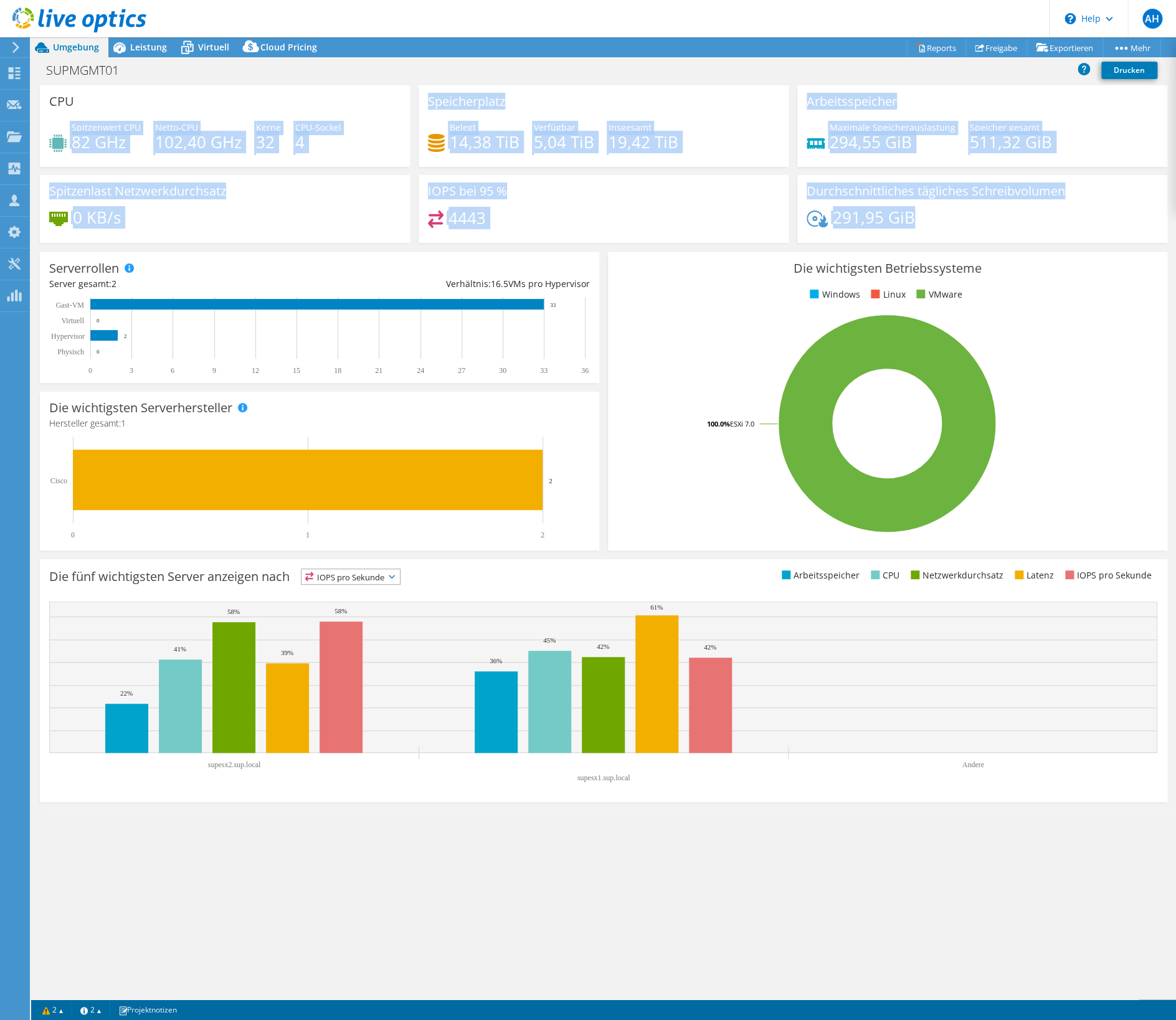
drag, startPoint x: 987, startPoint y: 214, endPoint x: 55, endPoint y: 118, distance: 936.9
click at [55, 118] on div "CPU Spitzenwert CPU 82 GHz Netto-CPU 102,40 GHz Kerne 32 CPU-Sockel 4 Speicherp…" at bounding box center [603, 168] width 1136 height 166
click at [55, 118] on div "CPU Spitzenwert CPU 82 GHz Netto-CPU 102,40 GHz Kerne 32 CPU-Sockel 4" at bounding box center [224, 126] width 370 height 82
drag, startPoint x: 52, startPoint y: 102, endPoint x: 909, endPoint y: 239, distance: 867.9
click at [909, 239] on div "CPU Spitzenwert CPU 82 GHz Netto-CPU 102,40 GHz Kerne 32 CPU-Sockel 4 Speicherp…" at bounding box center [603, 168] width 1136 height 166
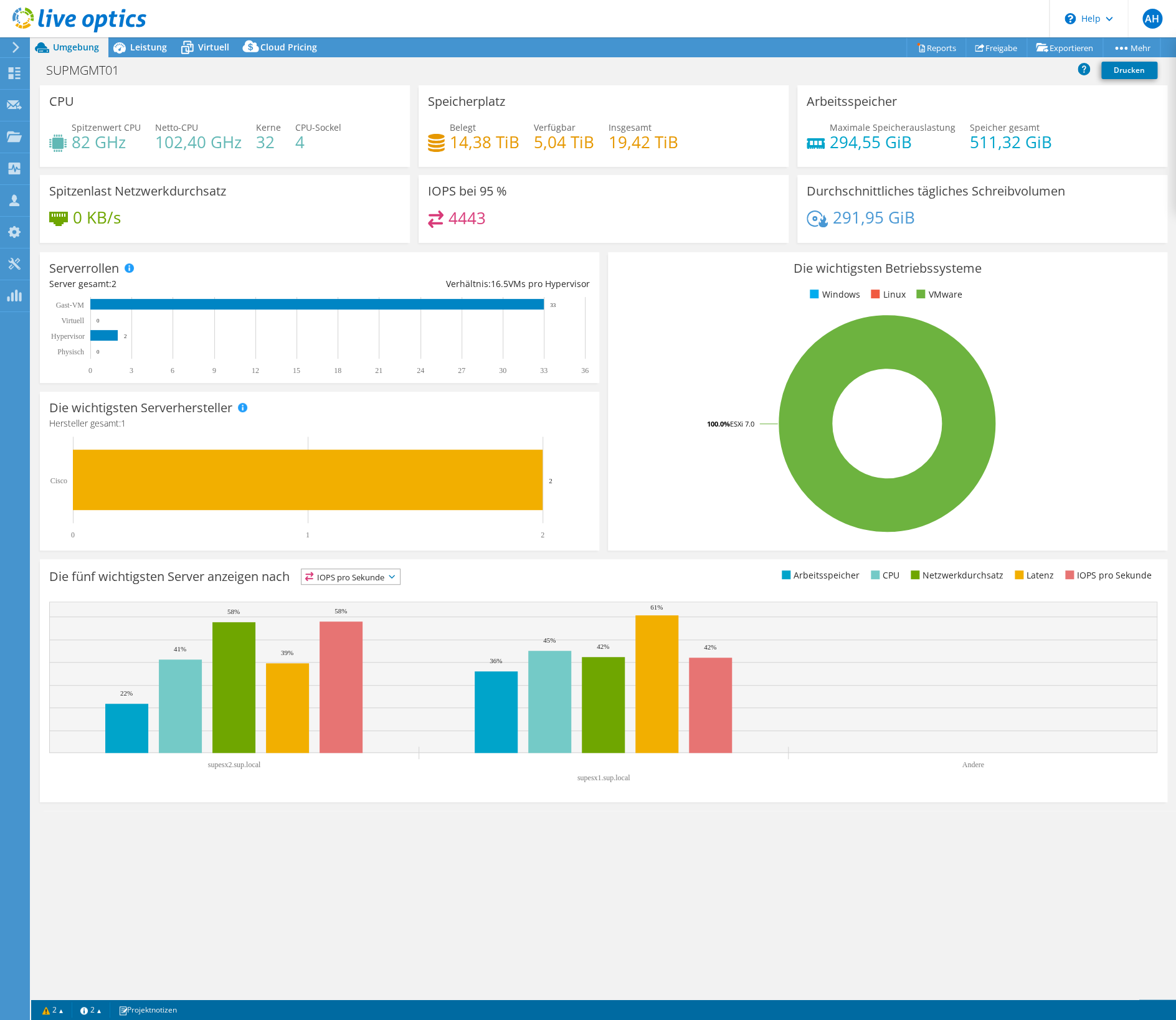
click at [909, 239] on div "Durchschnittliches tägliches Schreibvolumen 291,95 GiB" at bounding box center [982, 208] width 370 height 68
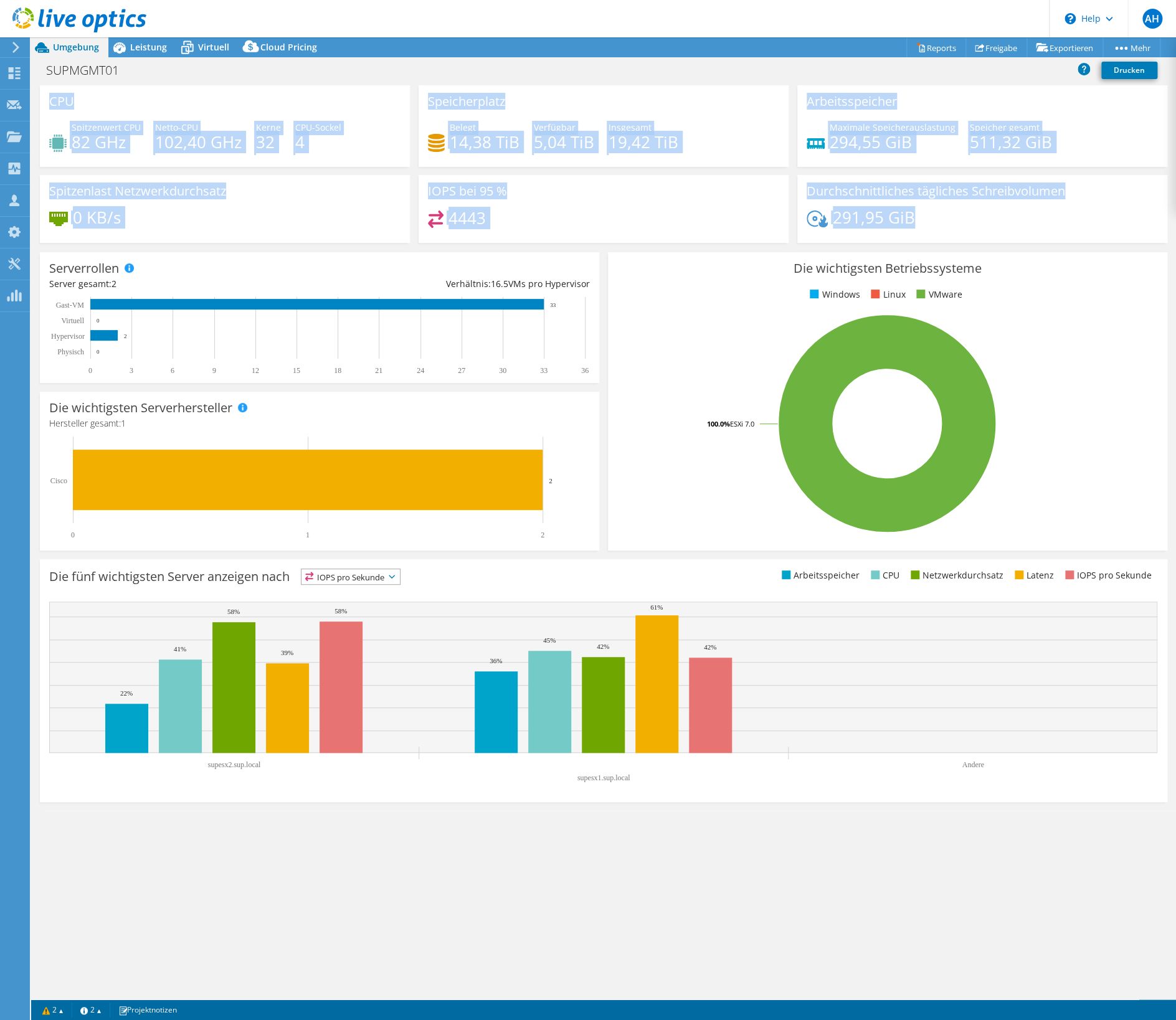
drag, startPoint x: 910, startPoint y: 230, endPoint x: 34, endPoint y: 101, distance: 885.4
click at [34, 101] on section "CPU Spitzenwert CPU 82 GHz Netto-CPU 102,40 GHz Kerne 32 CPU-Sockel 4 Speicherp…" at bounding box center [603, 447] width 1144 height 725
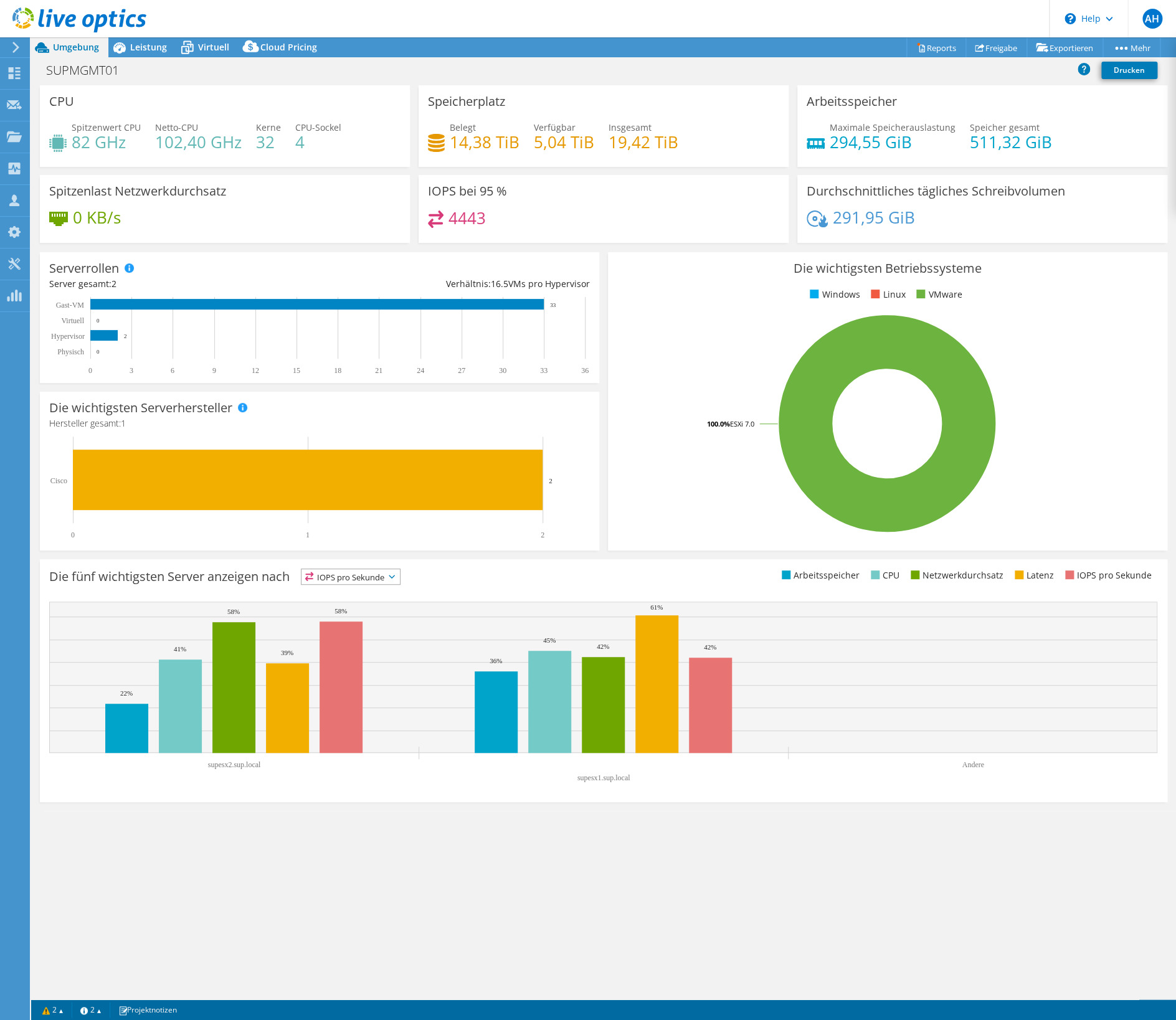
click at [34, 101] on section "CPU Spitzenwert CPU 82 GHz Netto-CPU 102,40 GHz Kerne 32 CPU-Sockel 4 Speicherp…" at bounding box center [603, 447] width 1144 height 725
